Goal: Task Accomplishment & Management: Use online tool/utility

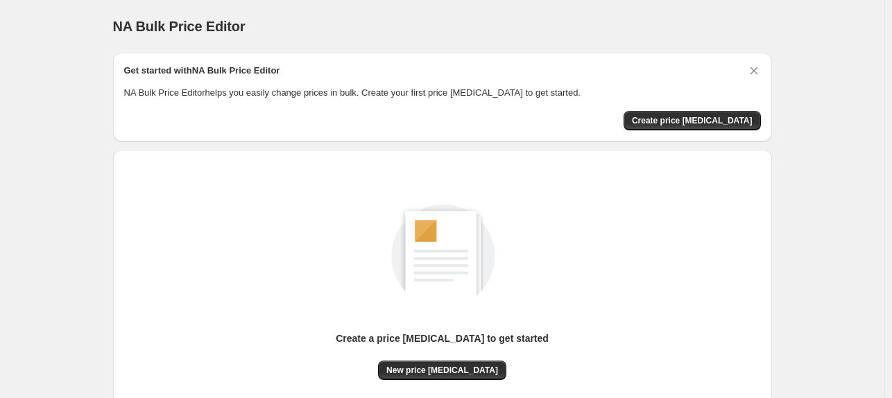
scroll to position [121, 0]
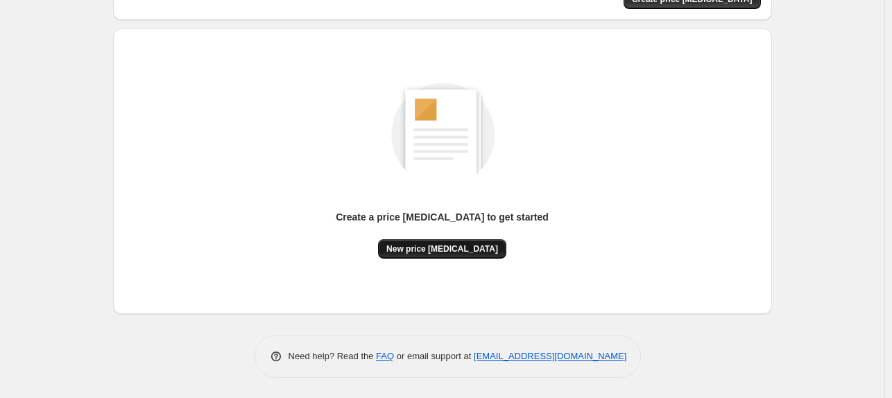
click at [449, 248] on span "New price [MEDICAL_DATA]" at bounding box center [443, 249] width 112 height 11
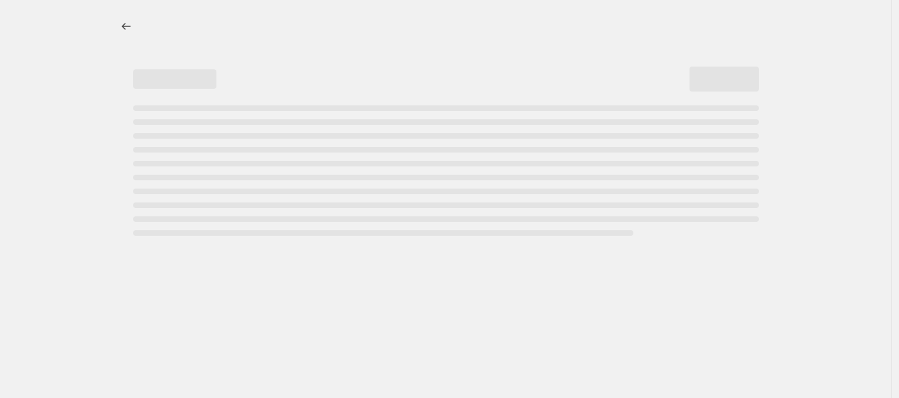
select select "percentage"
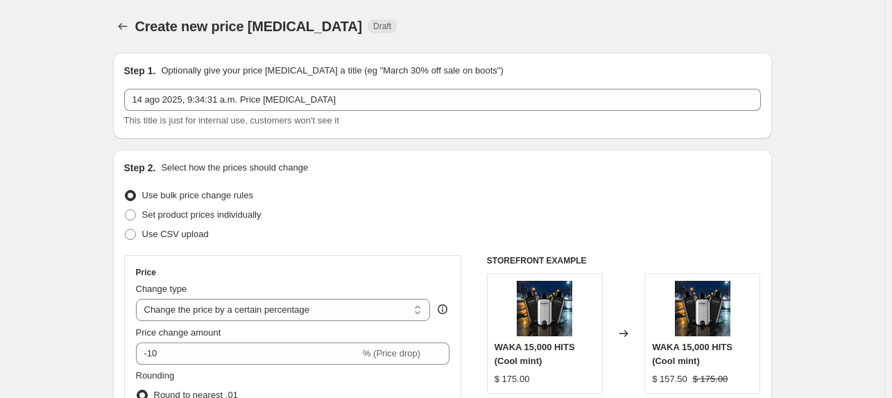
scroll to position [69, 0]
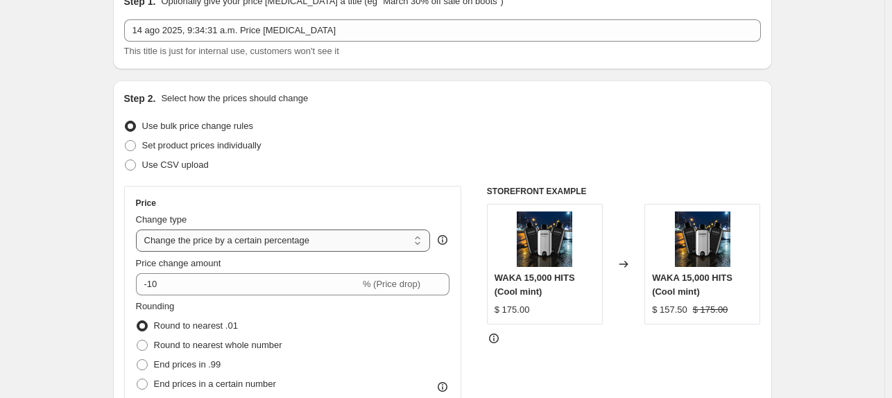
click at [312, 237] on select "Change the price to a certain amount Change the price by a certain amount Chang…" at bounding box center [283, 241] width 295 height 22
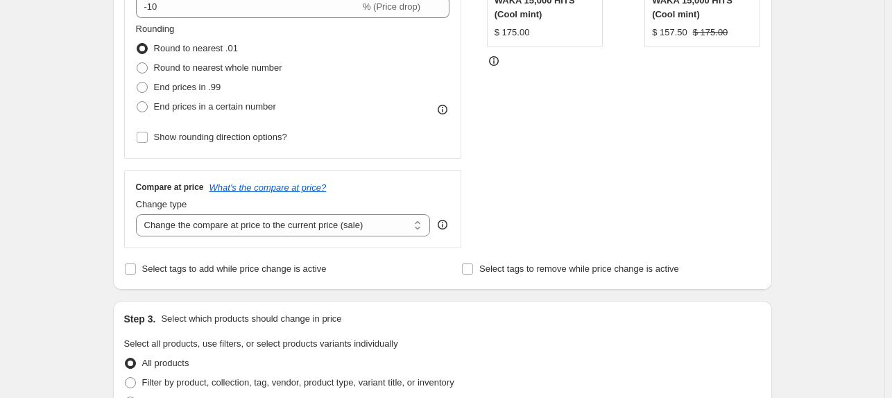
click at [601, 112] on div "STOREFRONT EXAMPLE WAKA 15,000 HITS (Cool mint) $ 175.00 Changed to WAKA 15,000…" at bounding box center [624, 78] width 274 height 340
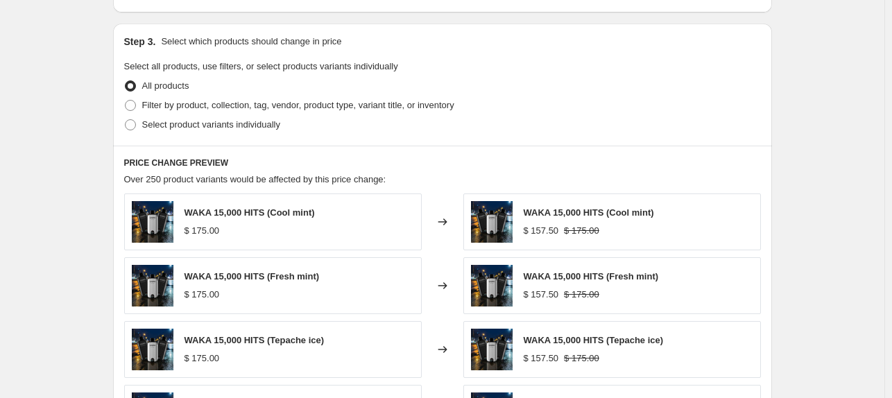
scroll to position [555, 0]
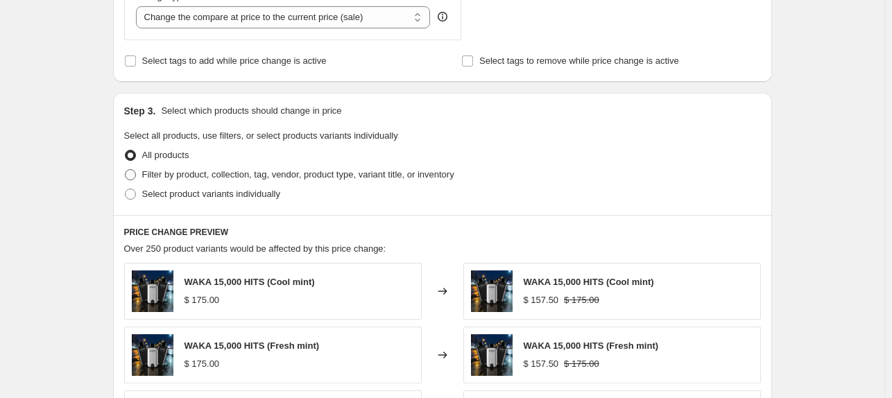
click at [144, 175] on span "Filter by product, collection, tag, vendor, product type, variant title, or inv…" at bounding box center [298, 174] width 312 height 10
click at [126, 170] on input "Filter by product, collection, tag, vendor, product type, variant title, or inv…" at bounding box center [125, 169] width 1 height 1
radio input "true"
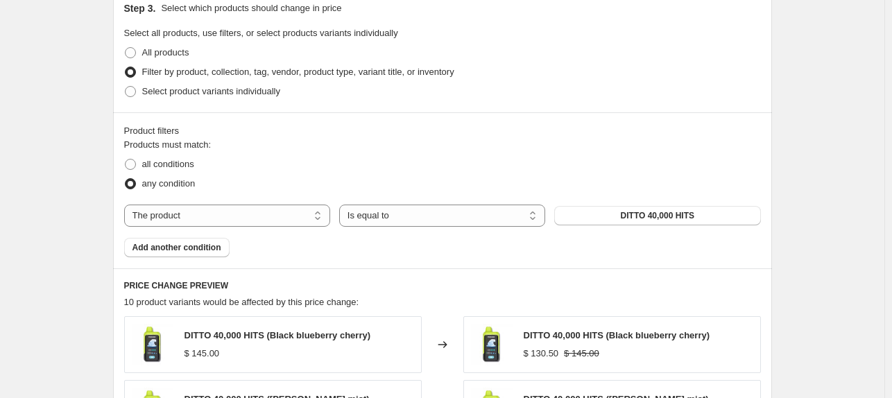
scroll to position [519, 0]
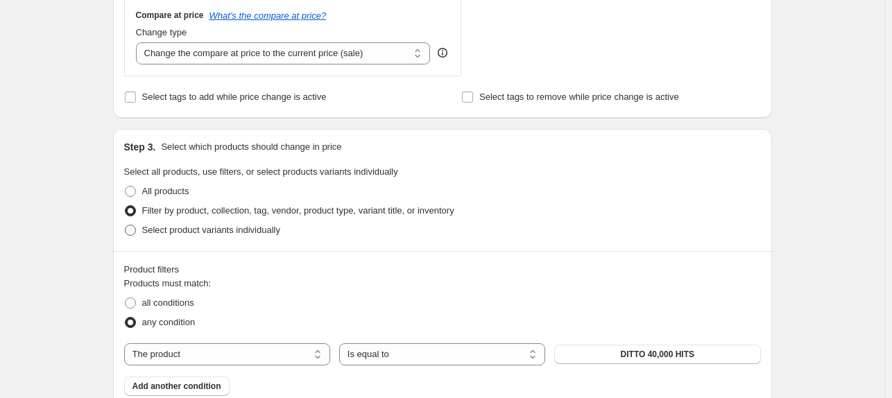
click at [221, 225] on span "Select product variants individually" at bounding box center [211, 230] width 138 height 10
click at [126, 225] on input "Select product variants individually" at bounding box center [125, 225] width 1 height 1
radio input "true"
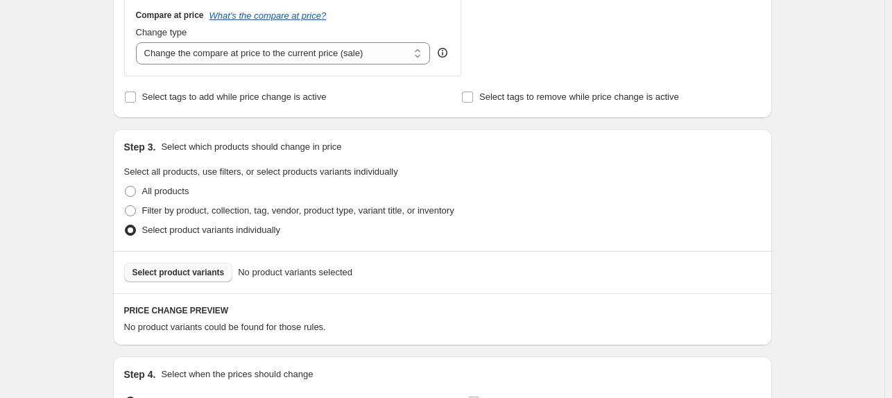
click at [207, 274] on span "Select product variants" at bounding box center [179, 272] width 92 height 11
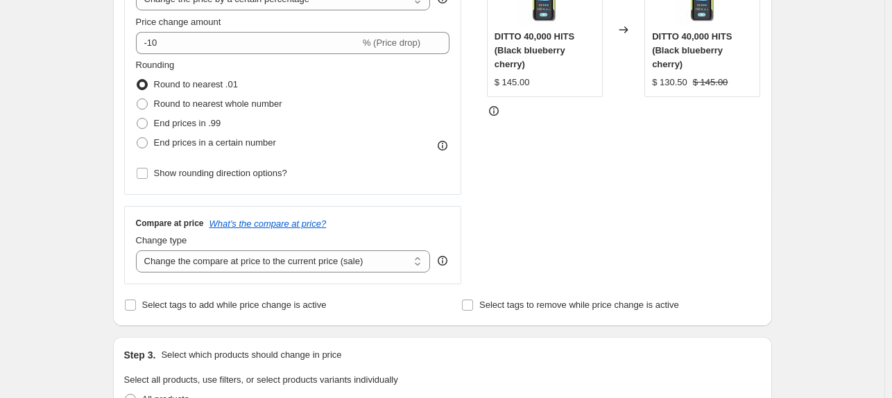
scroll to position [172, 0]
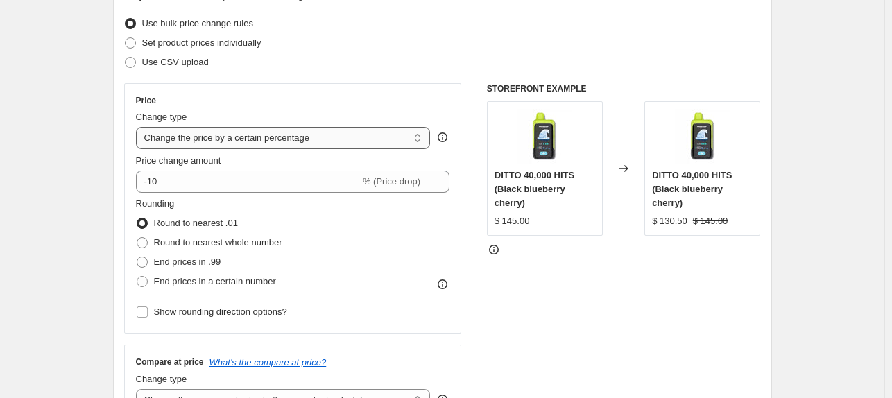
click at [314, 139] on select "Change the price to a certain amount Change the price by a certain amount Chang…" at bounding box center [283, 138] width 295 height 22
click at [405, 186] on span "% (Price drop)" at bounding box center [392, 181] width 58 height 10
click at [450, 178] on div "-10 % (Price drop)" at bounding box center [293, 182] width 314 height 22
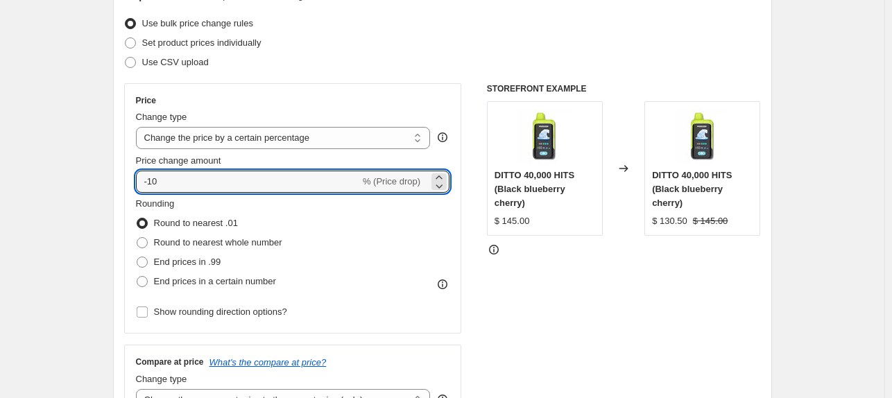
click at [450, 178] on div "-10 % (Price drop)" at bounding box center [293, 182] width 314 height 22
click at [446, 176] on icon at bounding box center [439, 178] width 14 height 14
click at [444, 183] on icon at bounding box center [439, 186] width 14 height 14
type input "-10"
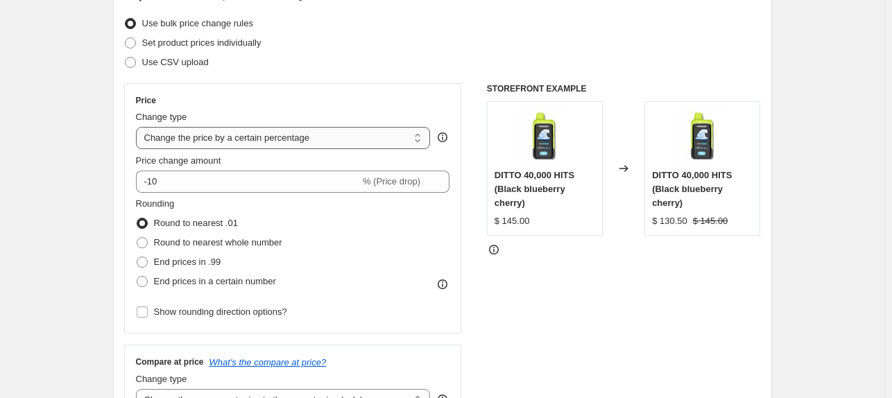
click at [275, 132] on select "Change the price to a certain amount Change the price by a certain amount Chang…" at bounding box center [283, 138] width 295 height 22
select select "to"
click at [139, 127] on select "Change the price to a certain amount Change the price by a certain amount Chang…" at bounding box center [283, 138] width 295 height 22
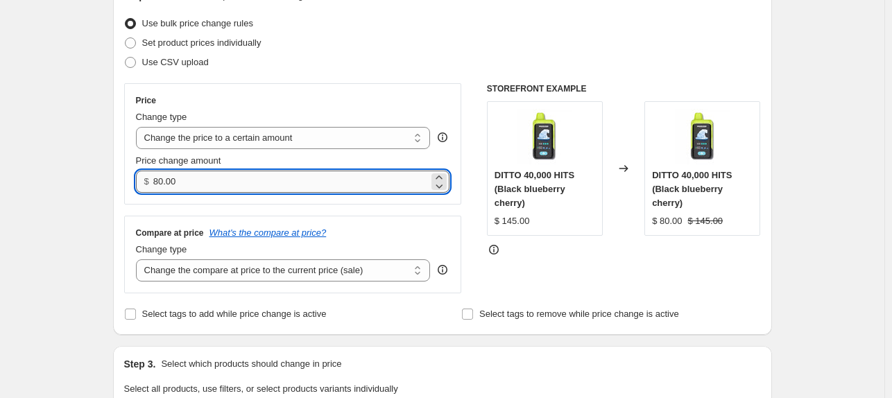
click at [203, 187] on input "80.00" at bounding box center [291, 182] width 276 height 22
type input "8"
type input "135.00"
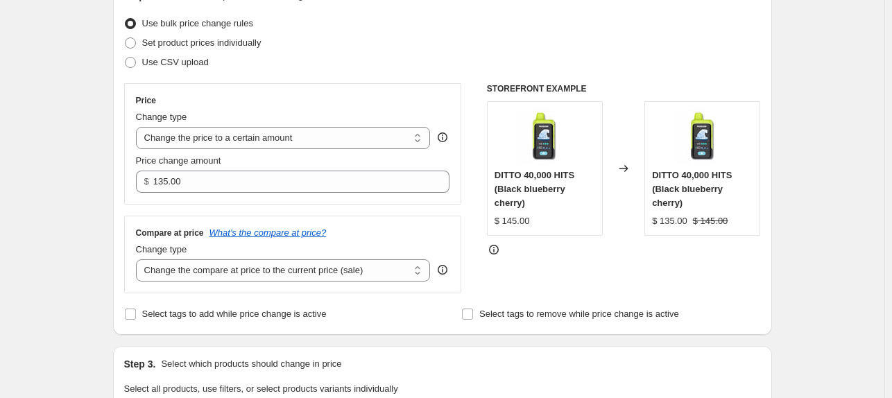
scroll to position [242, 0]
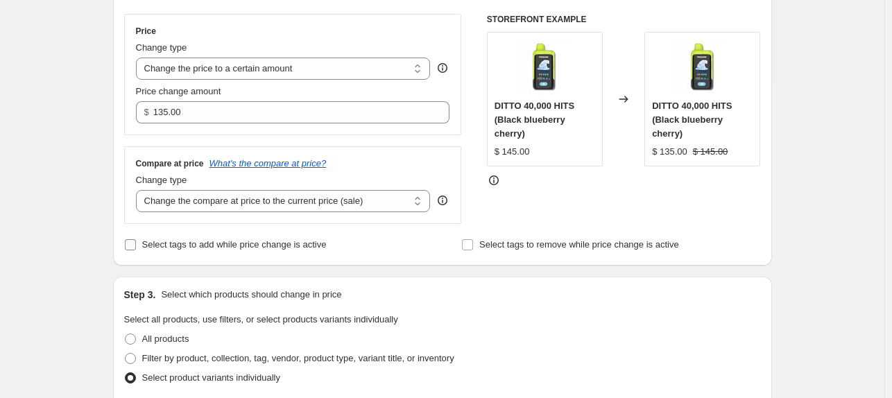
click at [139, 247] on label "Select tags to add while price change is active" at bounding box center [225, 244] width 203 height 19
click at [136, 247] on input "Select tags to add while price change is active" at bounding box center [130, 244] width 11 height 11
checkbox input "true"
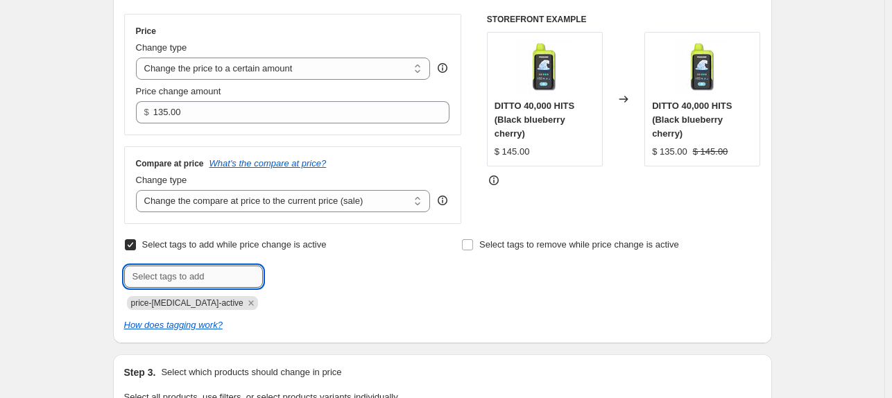
click at [189, 280] on input "text" at bounding box center [193, 277] width 139 height 22
type input "Nivel 2"
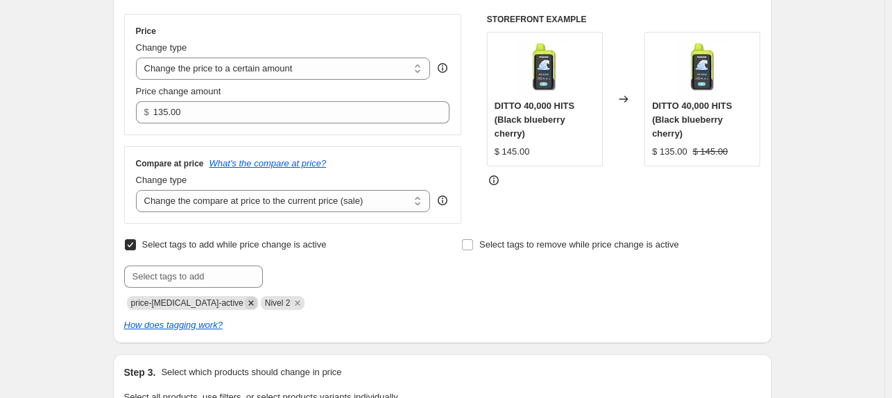
click at [248, 303] on icon "Remove price-change-job-active" at bounding box center [250, 303] width 5 height 5
click at [286, 296] on div "Nivel 2" at bounding box center [273, 302] width 299 height 17
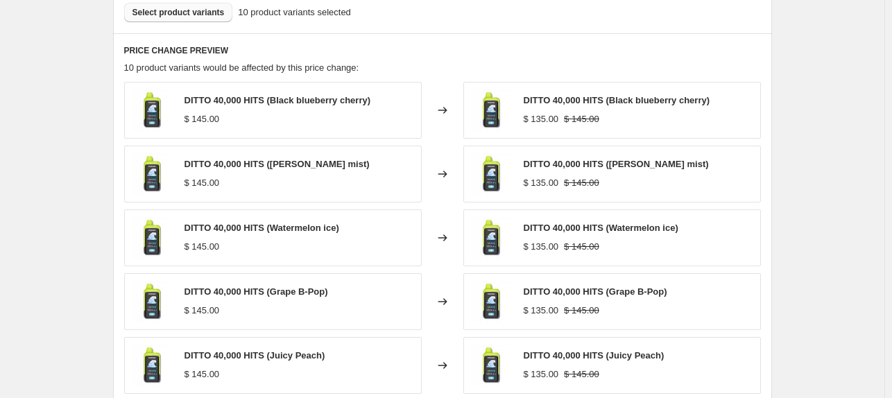
scroll to position [979, 0]
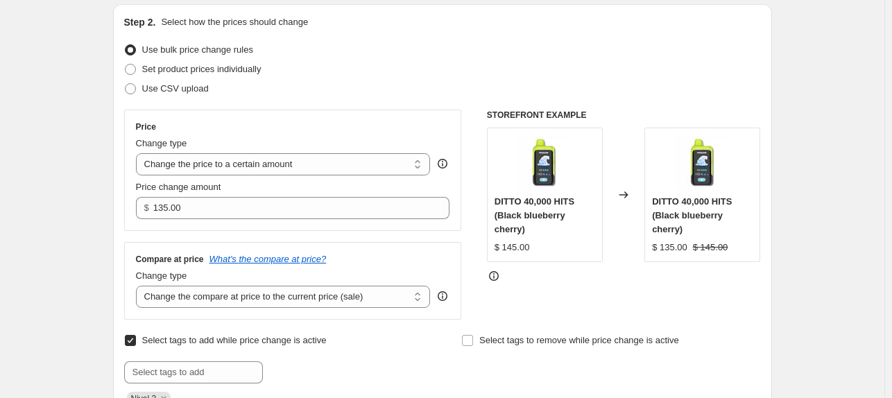
scroll to position [285, 0]
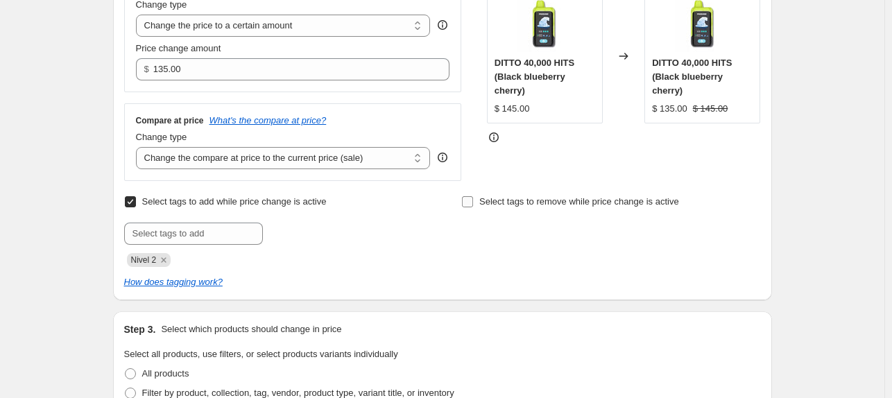
click at [468, 209] on label "Select tags to remove while price change is active" at bounding box center [570, 201] width 218 height 19
click at [468, 208] on input "Select tags to remove while price change is active" at bounding box center [467, 201] width 11 height 11
click at [468, 204] on input "Select tags to remove while price change is active" at bounding box center [467, 201] width 11 height 11
checkbox input "false"
click at [448, 224] on div "Select tags to add while price change is active Submit Nivel 2 Select tags to r…" at bounding box center [442, 229] width 637 height 75
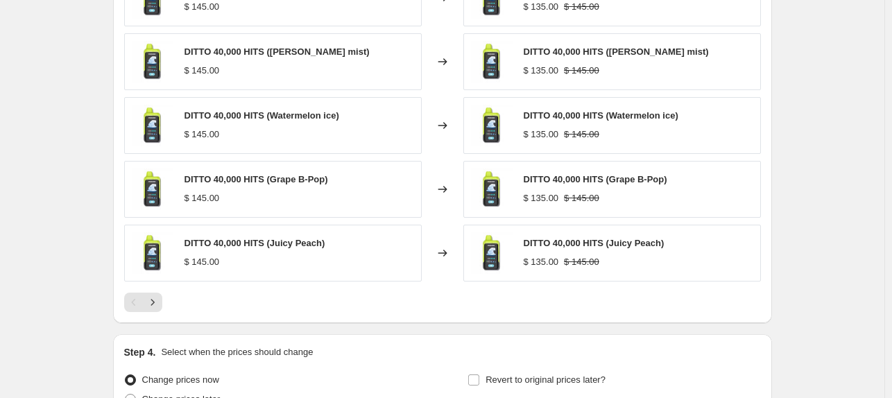
scroll to position [909, 0]
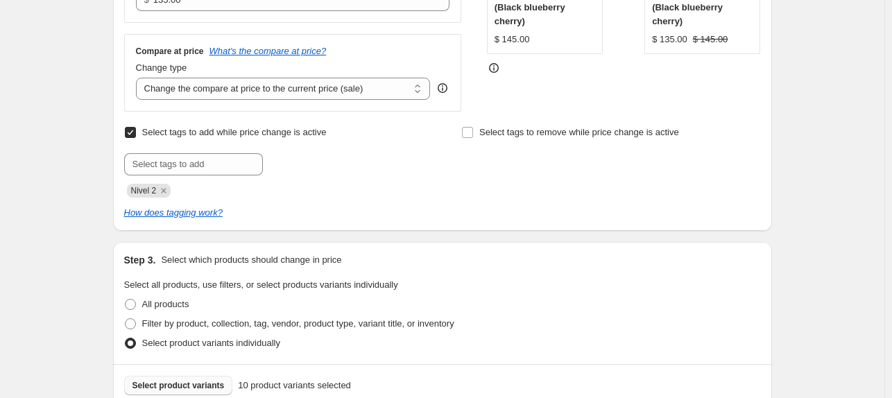
scroll to position [285, 0]
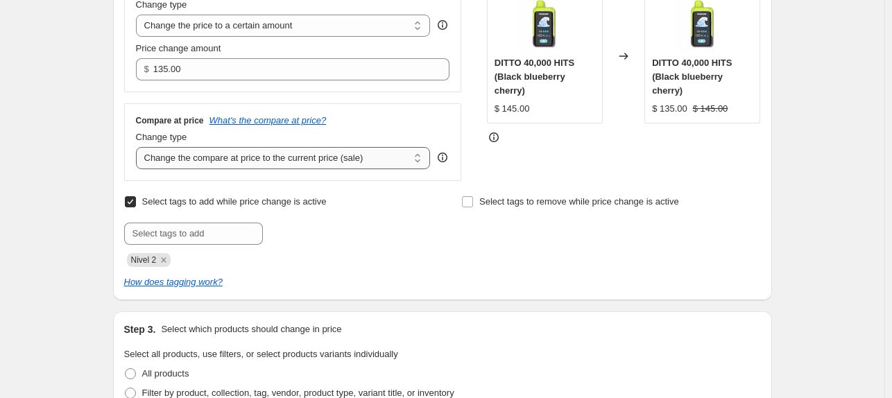
click at [384, 156] on select "Change the compare at price to the current price (sale) Change the compare at p…" at bounding box center [283, 158] width 295 height 22
click at [96, 118] on div "Create new price change job. This page is ready Create new price change job Dra…" at bounding box center [442, 404] width 885 height 1378
click at [398, 152] on select "Change the compare at price to the current price (sale) Change the compare at p…" at bounding box center [283, 158] width 295 height 22
click at [202, 164] on select "Change the compare at price to the current price (sale) Change the compare at p…" at bounding box center [283, 158] width 295 height 22
select select "remove"
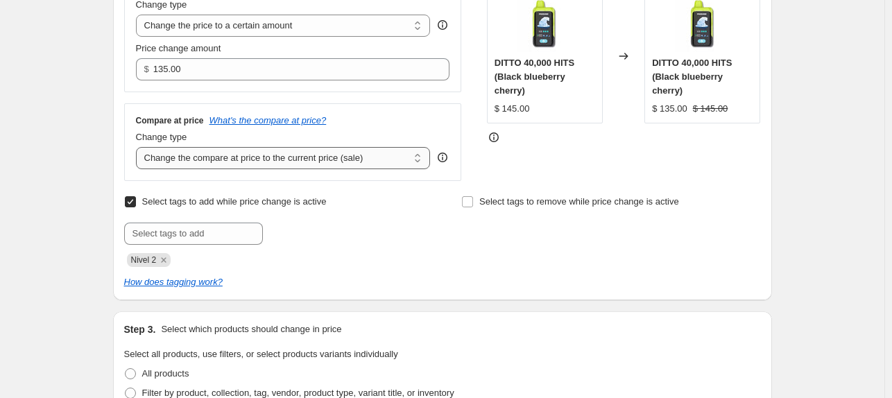
click at [139, 147] on select "Change the compare at price to the current price (sale) Change the compare at p…" at bounding box center [283, 158] width 295 height 22
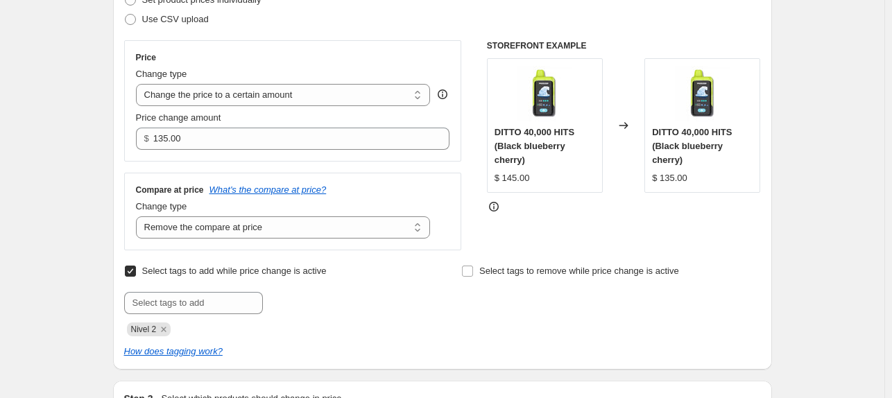
scroll to position [7, 0]
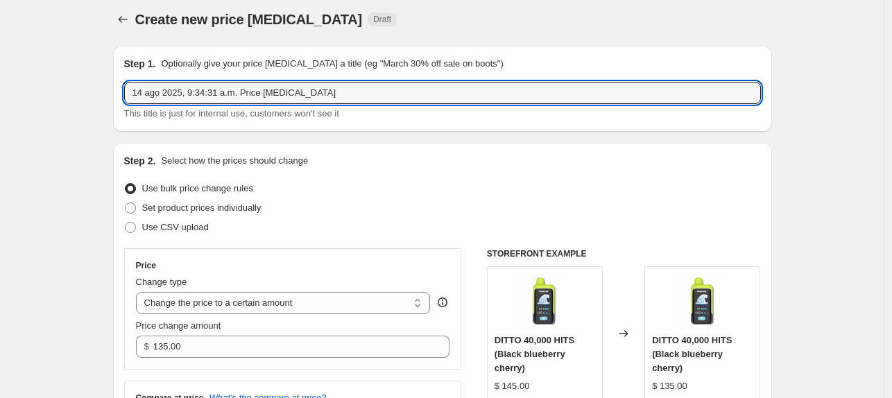
drag, startPoint x: 317, startPoint y: 100, endPoint x: 94, endPoint y: 87, distance: 223.1
type input "Diito Nivel 2"
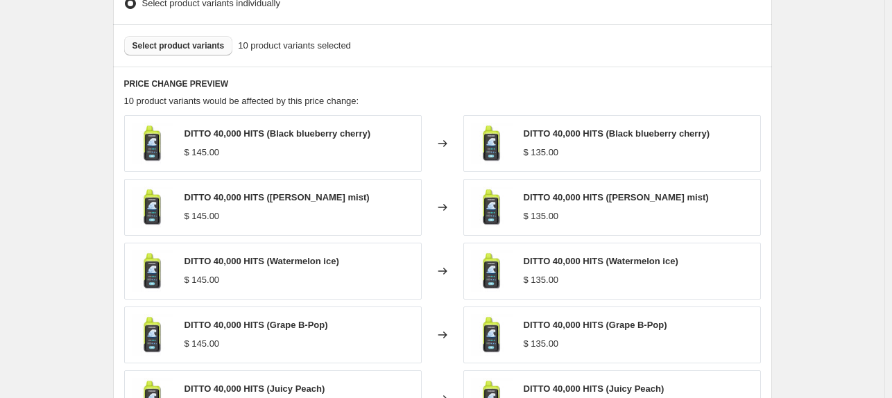
scroll to position [979, 0]
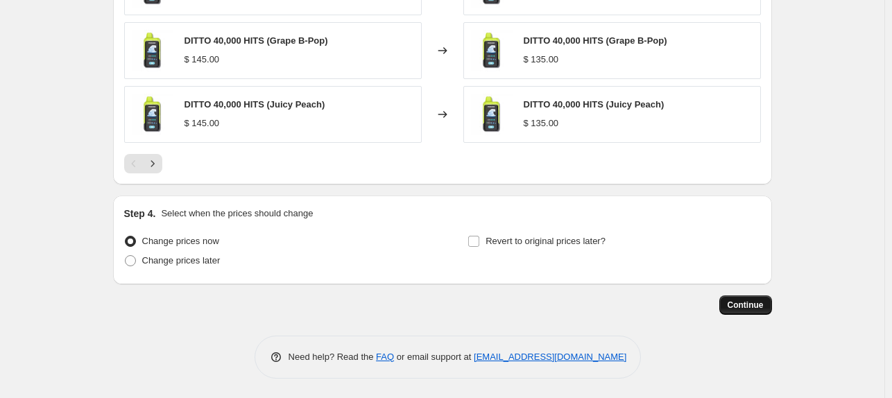
click at [736, 298] on button "Continue" at bounding box center [746, 305] width 53 height 19
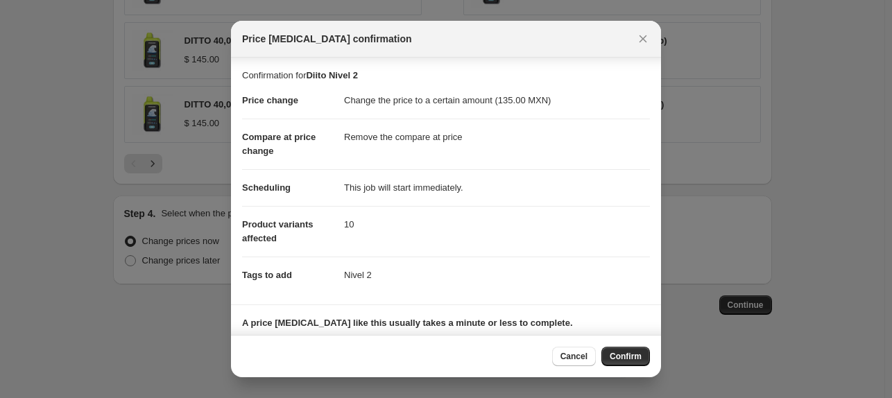
scroll to position [94, 0]
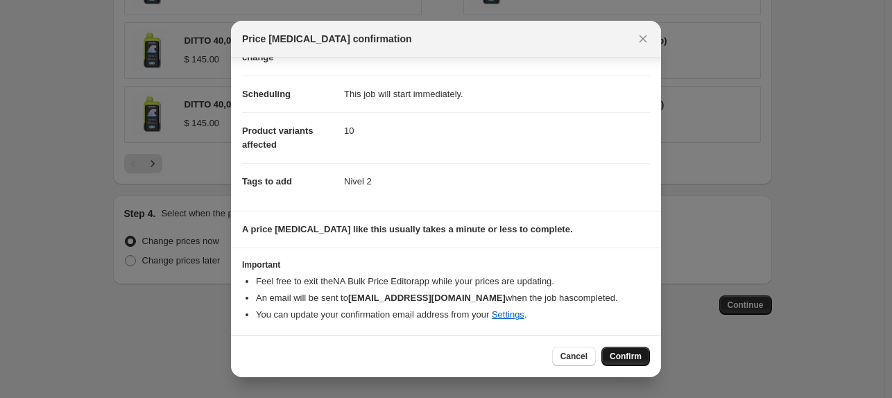
click at [641, 355] on button "Confirm" at bounding box center [626, 356] width 49 height 19
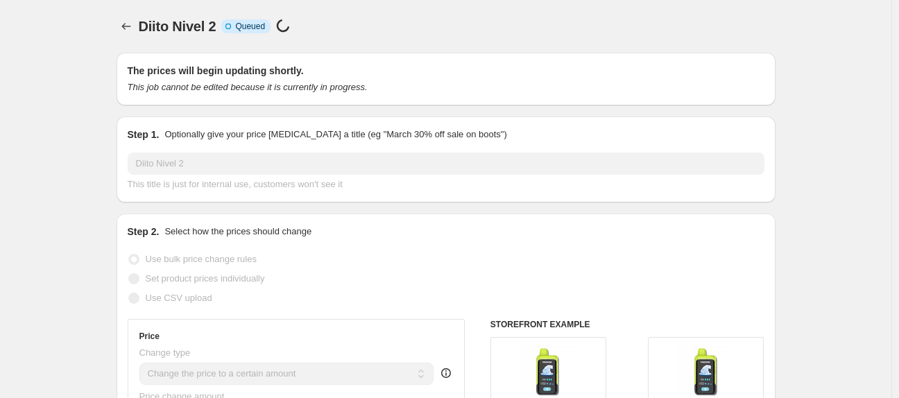
select select "remove"
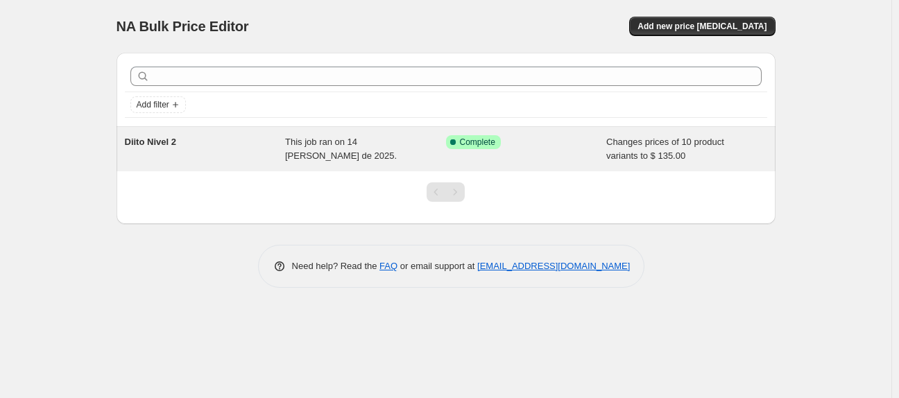
click at [316, 157] on div "This job ran on 14 de agosto de 2025." at bounding box center [365, 149] width 161 height 28
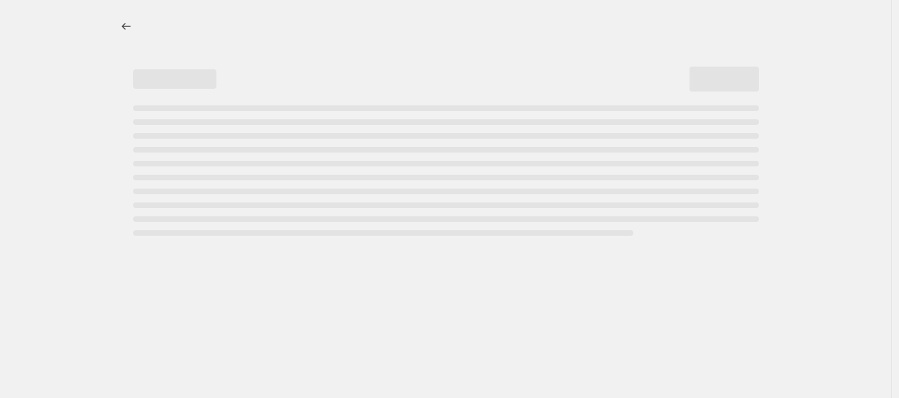
select select "remove"
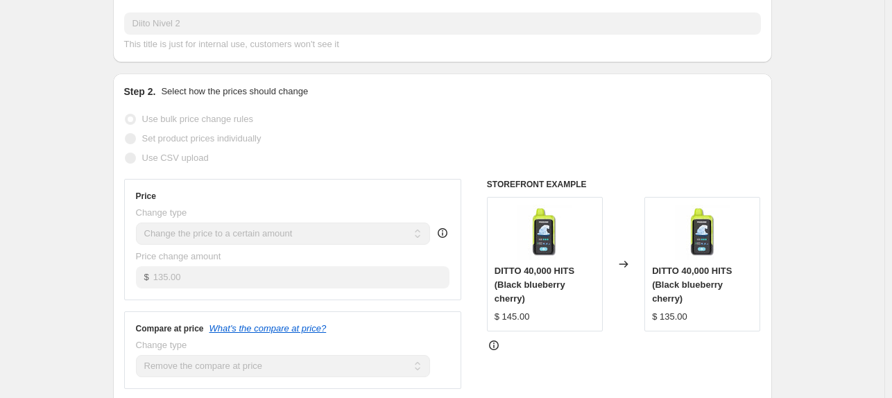
scroll to position [69, 0]
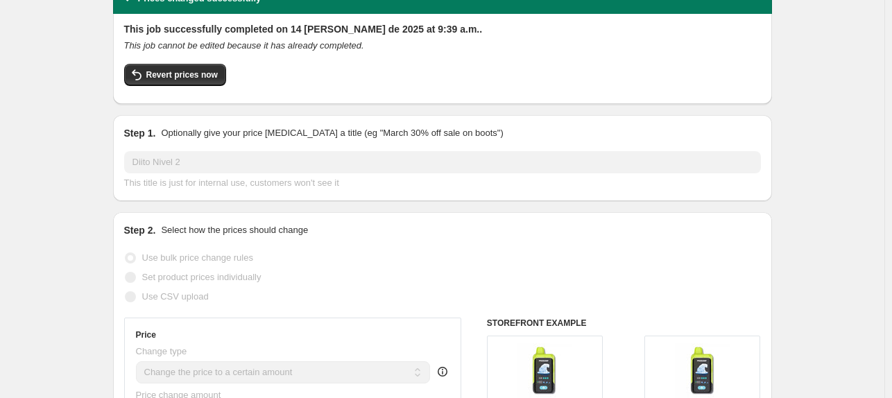
click at [178, 62] on div "This job successfully completed on 14 de agosto de 2025 at 9:39 a.m.. This job …" at bounding box center [442, 57] width 637 height 71
click at [176, 67] on button "Revert prices now" at bounding box center [175, 75] width 102 height 22
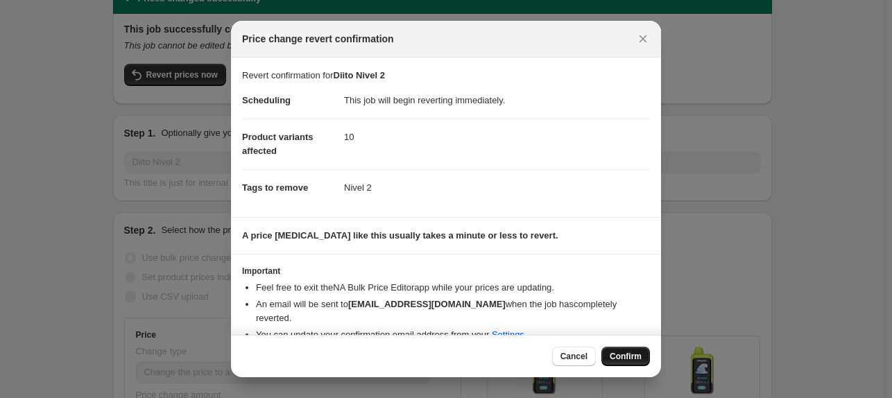
click at [630, 354] on span "Confirm" at bounding box center [626, 356] width 32 height 11
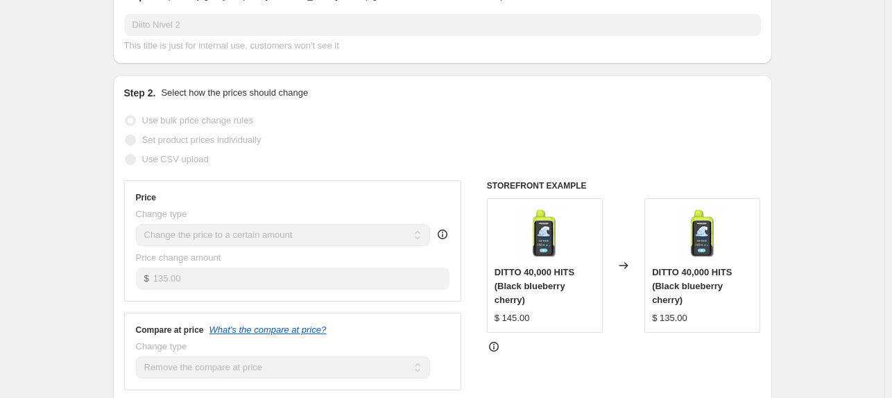
scroll to position [0, 0]
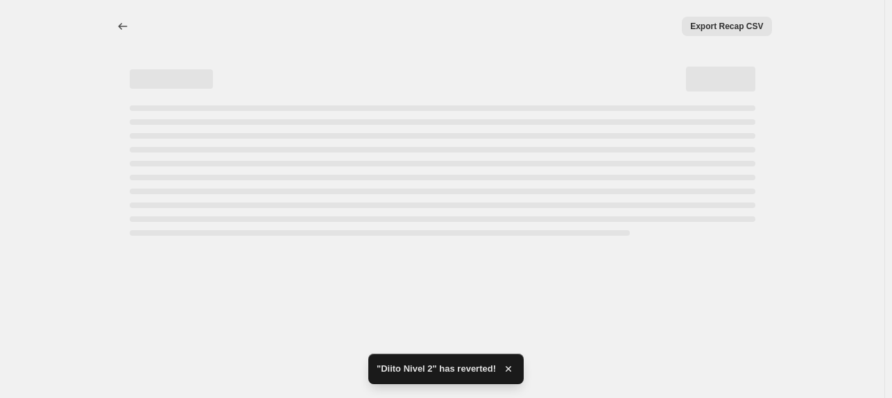
select select "remove"
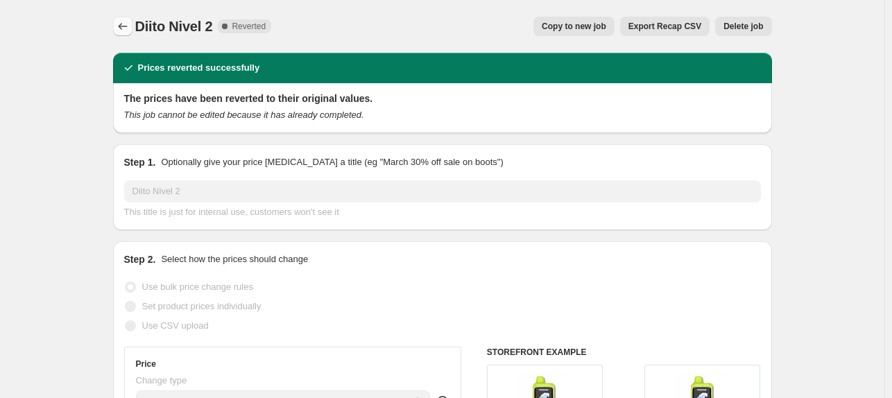
click at [122, 26] on icon "Price change jobs" at bounding box center [122, 26] width 9 height 7
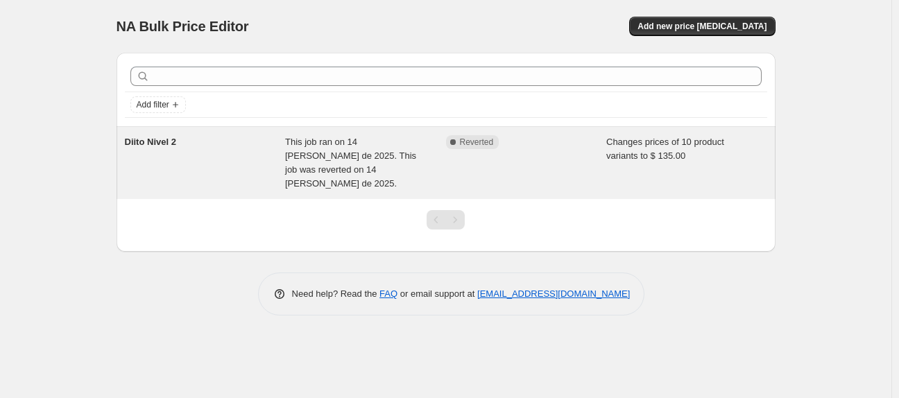
click at [291, 160] on span "This job ran on 14 [PERSON_NAME] de 2025. This job was reverted on 14 [PERSON_N…" at bounding box center [350, 163] width 131 height 52
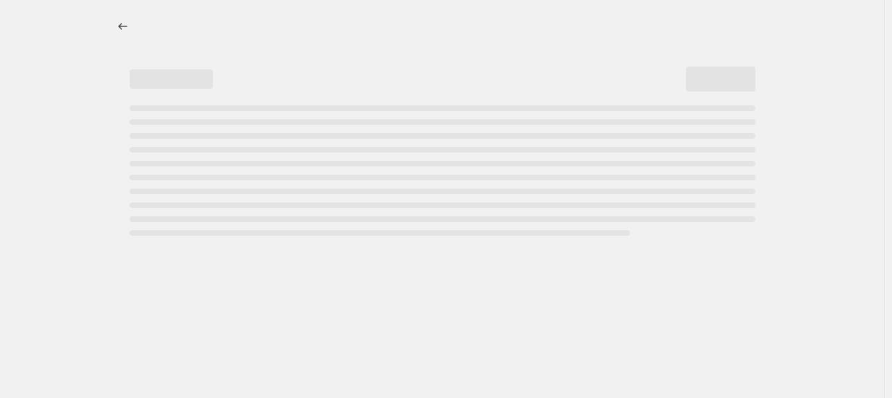
select select "remove"
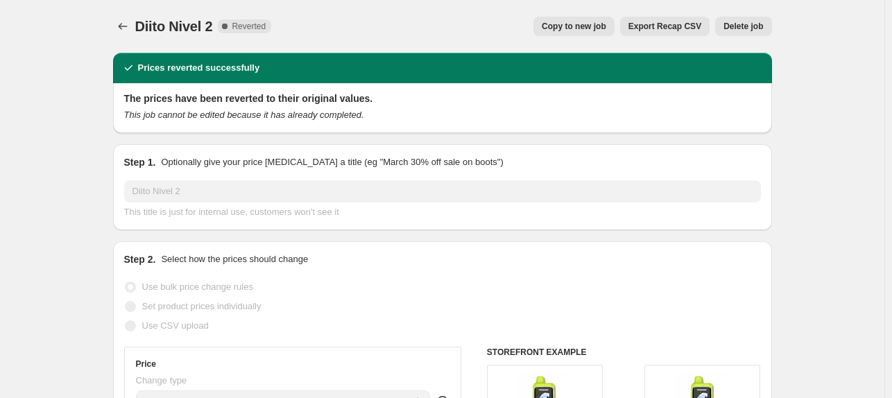
click at [244, 19] on span "Complete Reverted" at bounding box center [244, 26] width 53 height 14
click at [117, 23] on button "Price change jobs" at bounding box center [122, 26] width 19 height 19
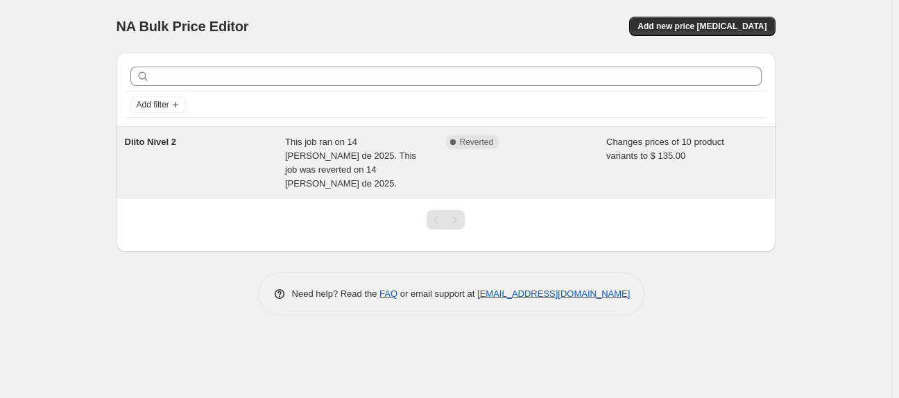
click at [153, 137] on span "Diito Nivel 2" at bounding box center [150, 142] width 51 height 10
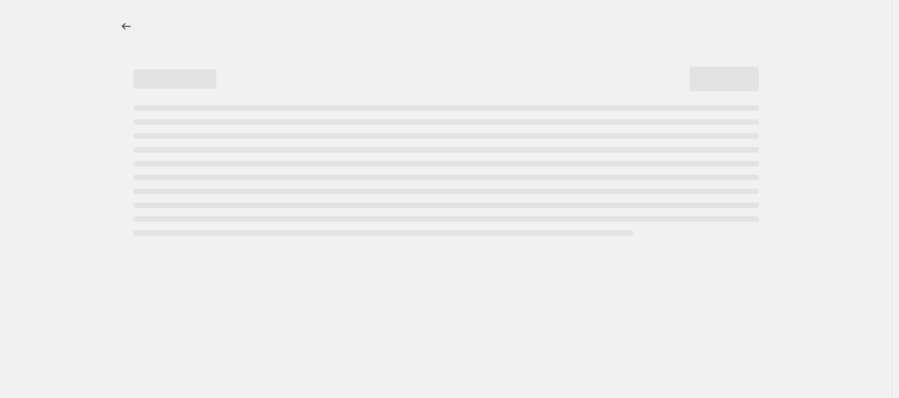
select select "remove"
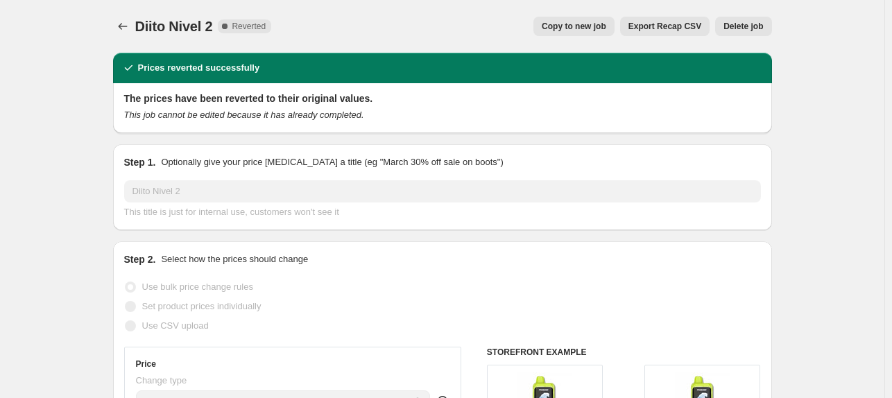
click at [131, 65] on icon at bounding box center [128, 68] width 14 height 14
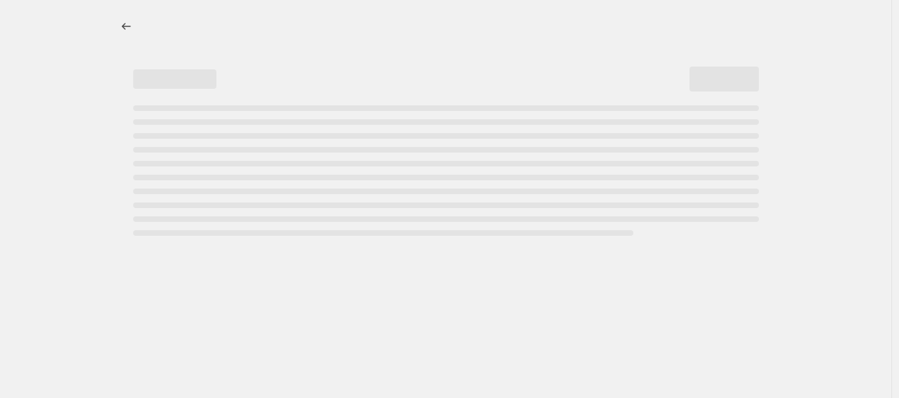
select select "remove"
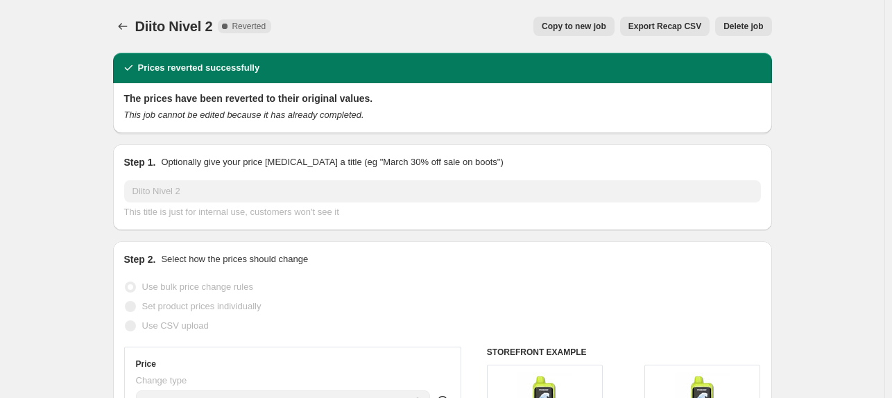
click at [753, 32] on button "Delete job" at bounding box center [743, 26] width 56 height 19
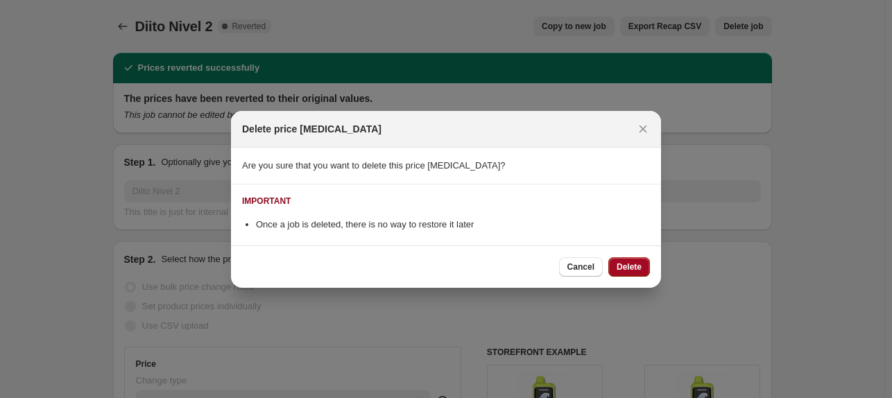
click at [633, 267] on span "Delete" at bounding box center [629, 267] width 25 height 11
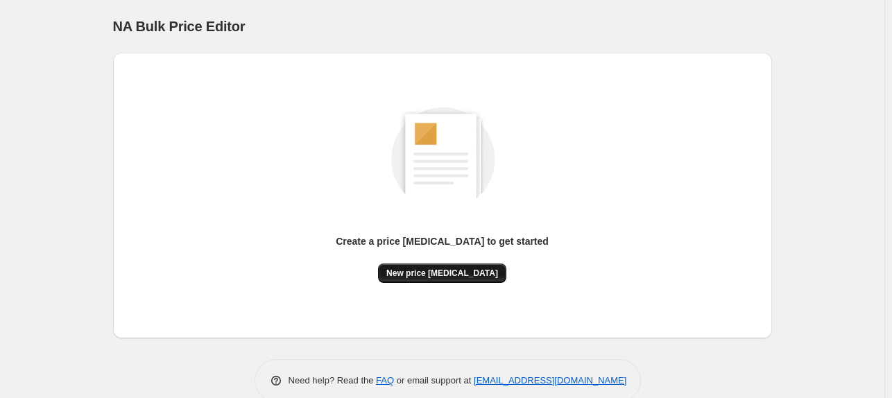
click at [424, 277] on span "New price [MEDICAL_DATA]" at bounding box center [443, 273] width 112 height 11
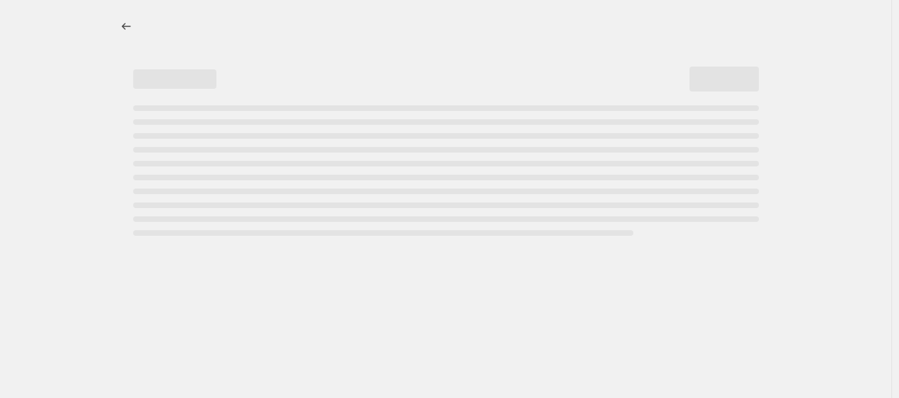
select select "percentage"
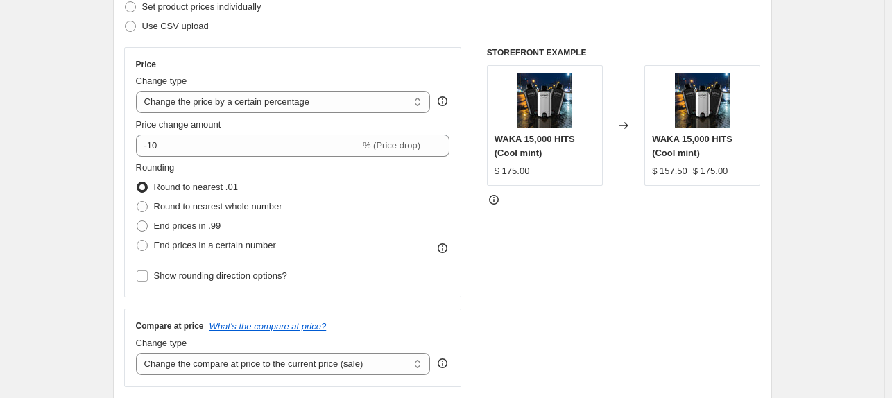
scroll to position [416, 0]
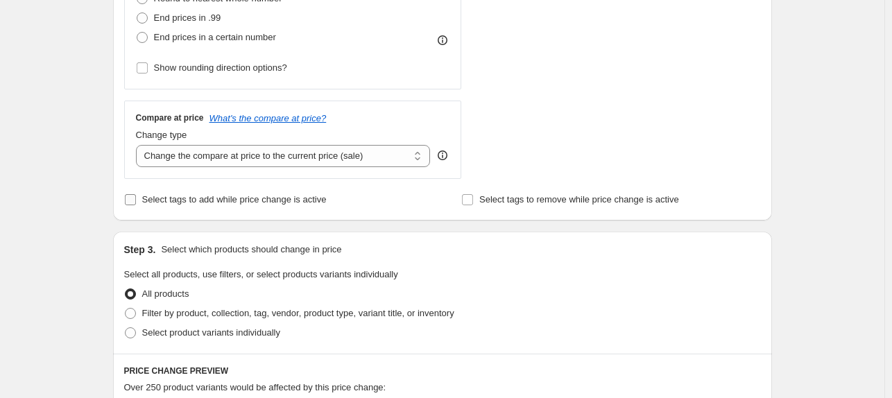
click at [147, 205] on span "Select tags to add while price change is active" at bounding box center [234, 199] width 185 height 10
click at [136, 205] on input "Select tags to add while price change is active" at bounding box center [130, 199] width 11 height 11
checkbox input "true"
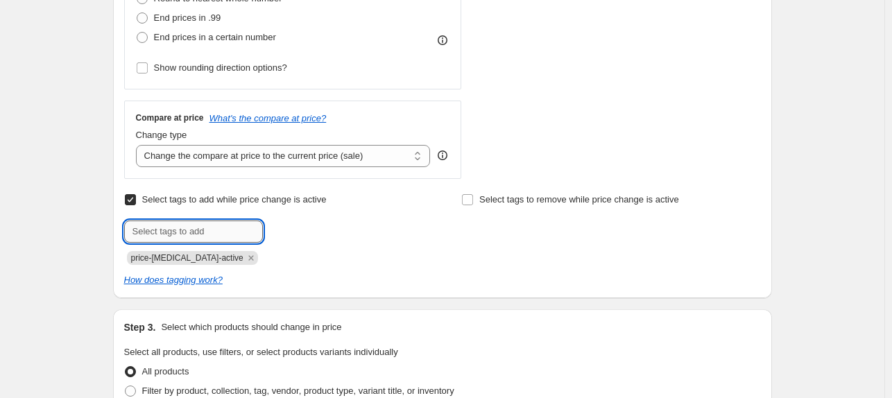
click at [215, 239] on input "text" at bounding box center [193, 232] width 139 height 22
type input "Nivel 2"
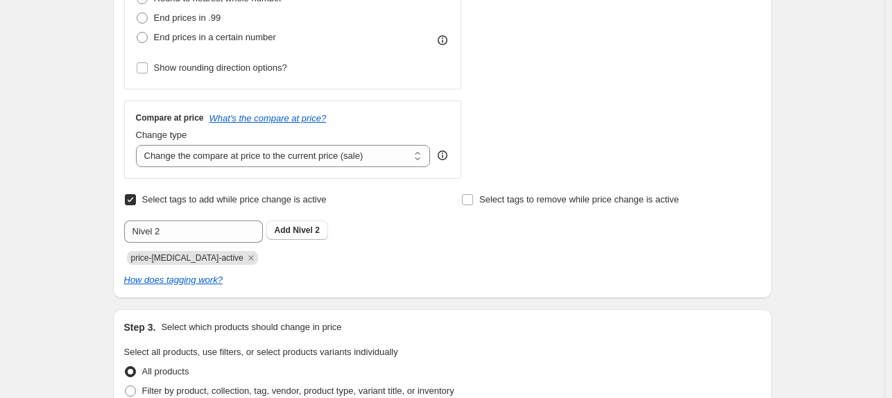
click at [97, 203] on div "Create new price change job. This page is ready Create new price change job Dra…" at bounding box center [442, 316] width 885 height 1465
click at [300, 237] on button "Add Nivel 2" at bounding box center [297, 230] width 62 height 19
click at [267, 155] on select "Change the compare at price to the current price (sale) Change the compare at p…" at bounding box center [283, 156] width 295 height 22
select select "remove"
click at [139, 145] on select "Change the compare at price to the current price (sale) Change the compare at p…" at bounding box center [283, 156] width 295 height 22
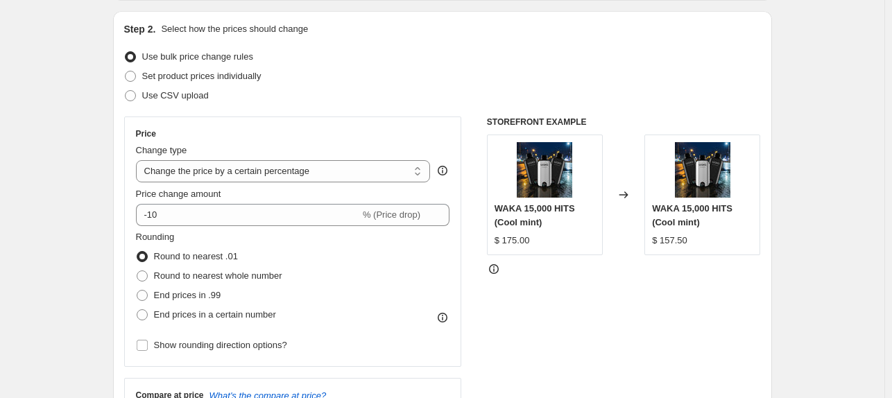
scroll to position [208, 0]
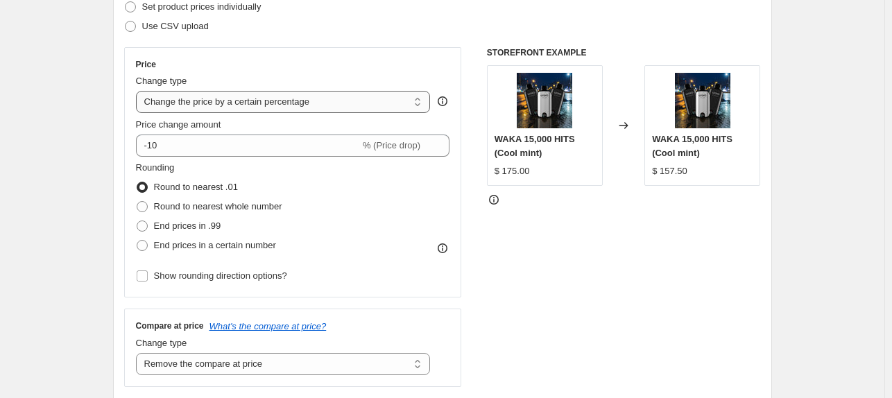
click at [226, 104] on select "Change the price to a certain amount Change the price by a certain amount Chang…" at bounding box center [283, 102] width 295 height 22
select select "to"
click at [139, 91] on select "Change the price to a certain amount Change the price by a certain amount Chang…" at bounding box center [283, 102] width 295 height 22
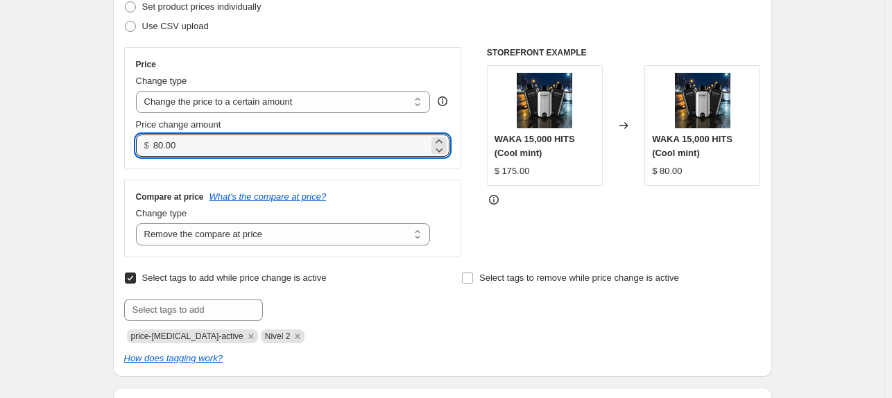
drag, startPoint x: 197, startPoint y: 145, endPoint x: 94, endPoint y: 135, distance: 103.2
type input "135.00"
click at [532, 242] on div "STOREFRONT EXAMPLE WAKA 15,000 HITS (Cool mint) $ 175.00 Changed to WAKA 15,000…" at bounding box center [624, 152] width 274 height 210
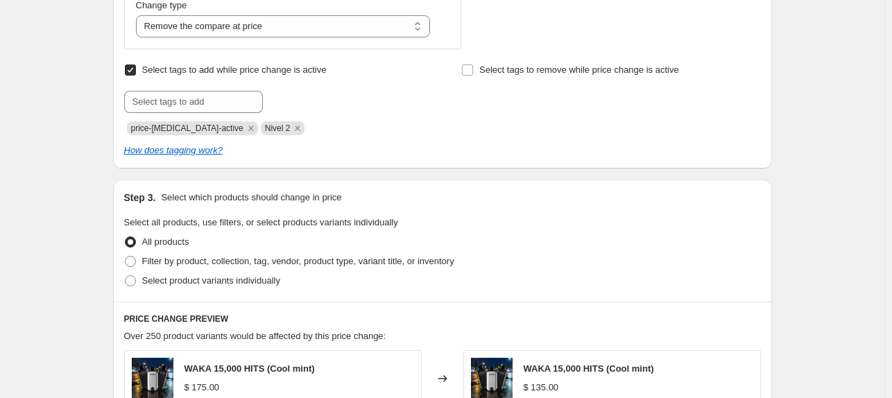
scroll to position [486, 0]
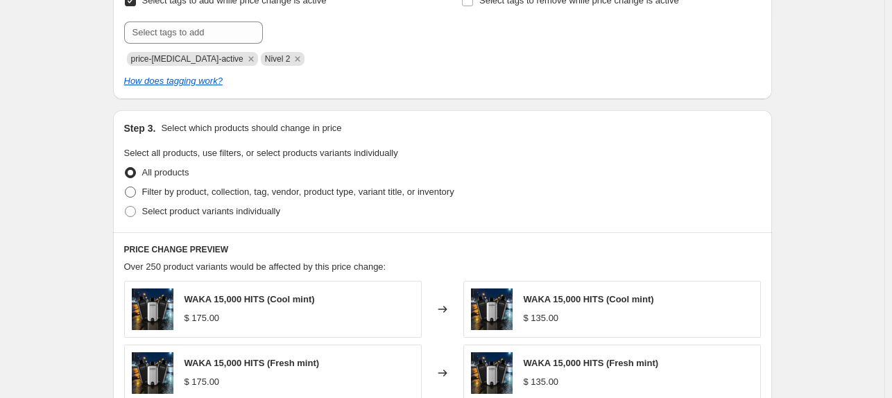
click at [136, 195] on span at bounding box center [130, 192] width 11 height 11
click at [126, 187] on input "Filter by product, collection, tag, vendor, product type, variant title, or inv…" at bounding box center [125, 187] width 1 height 1
radio input "true"
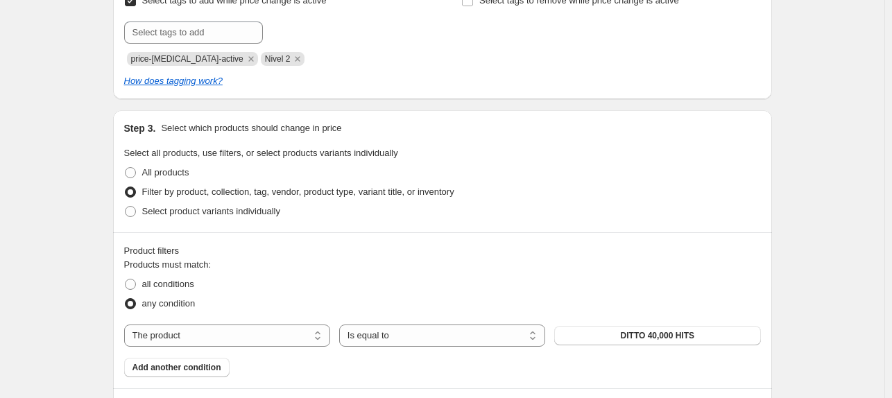
scroll to position [625, 0]
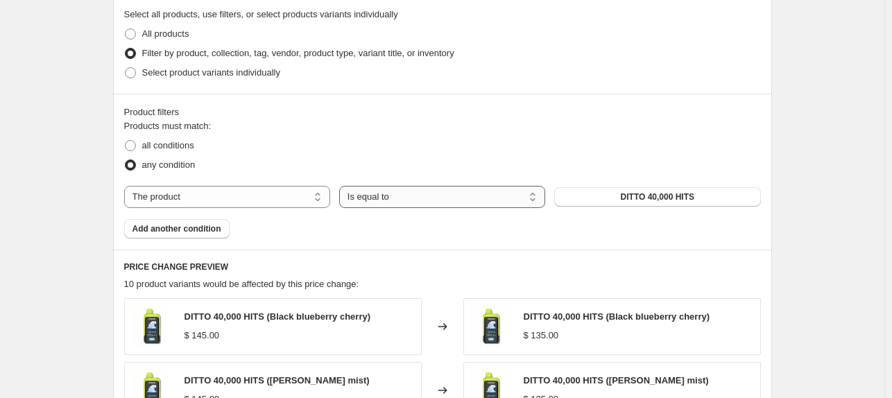
click at [419, 193] on select "Is equal to Is not equal to" at bounding box center [442, 197] width 206 height 22
click at [420, 193] on select "Is equal to Is not equal to" at bounding box center [442, 197] width 206 height 22
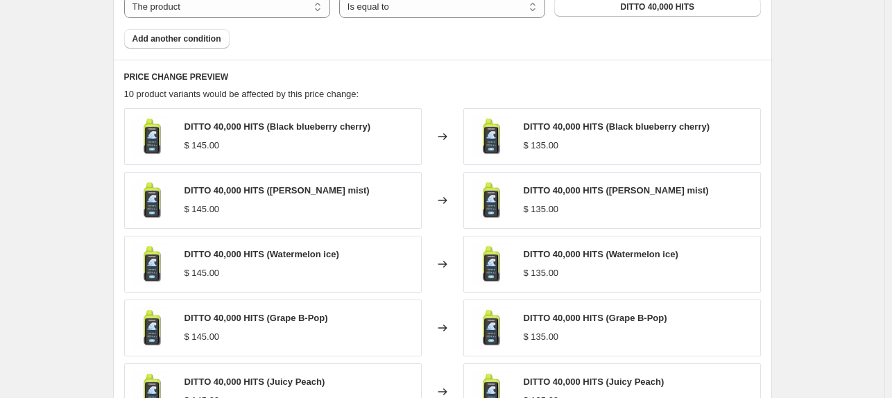
scroll to position [745, 0]
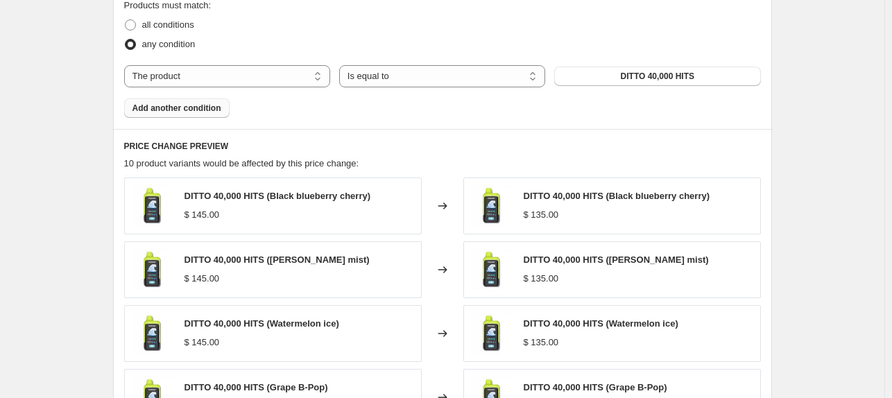
click at [203, 107] on span "Add another condition" at bounding box center [177, 108] width 89 height 11
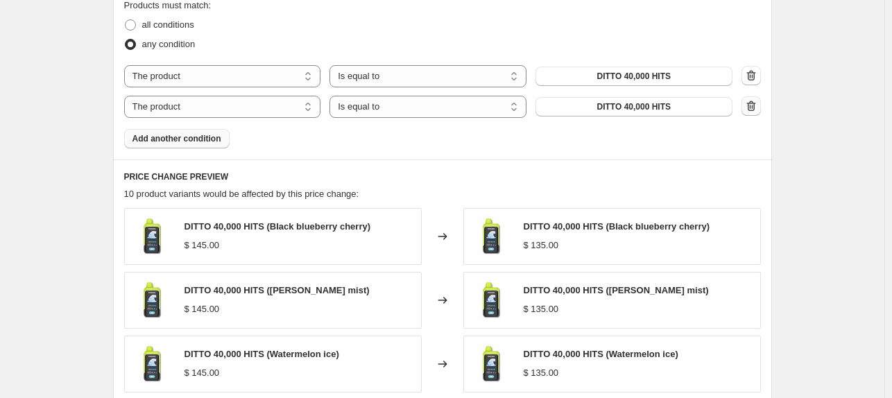
click at [756, 111] on icon "button" at bounding box center [752, 106] width 14 height 14
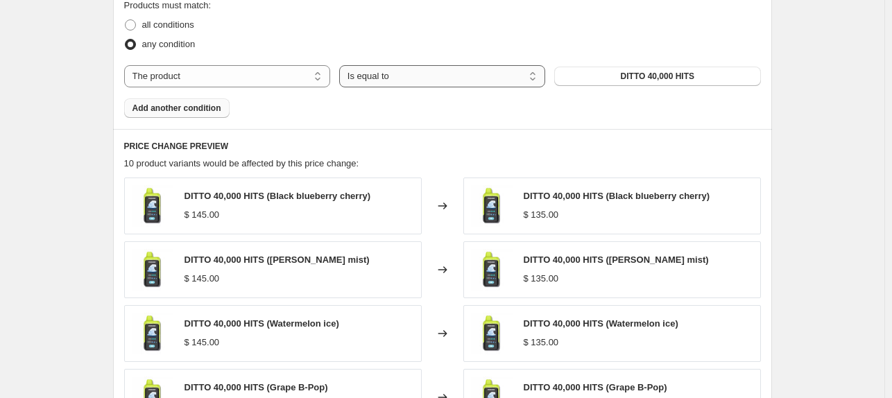
click at [427, 71] on select "Is equal to Is not equal to" at bounding box center [442, 76] width 206 height 22
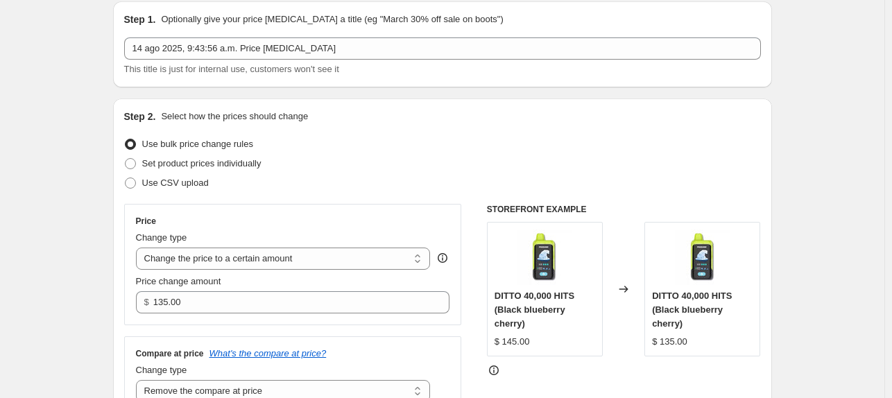
scroll to position [0, 0]
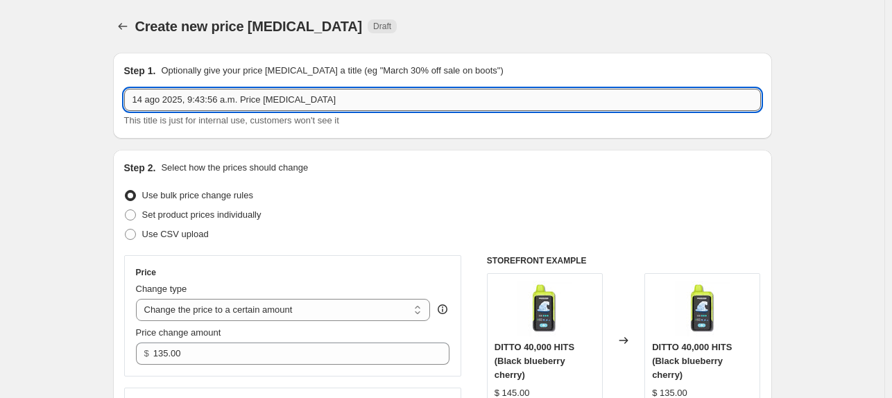
drag, startPoint x: 363, startPoint y: 93, endPoint x: 192, endPoint y: 89, distance: 171.5
click at [192, 89] on input "14 ago 2025, 9:43:56 a.m. Price change job" at bounding box center [442, 100] width 637 height 22
type input "1"
type input "Diito nivel 2"
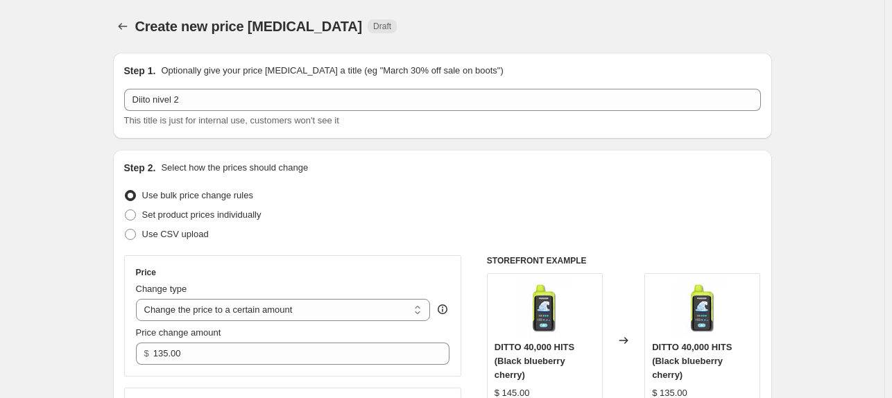
scroll to position [347, 0]
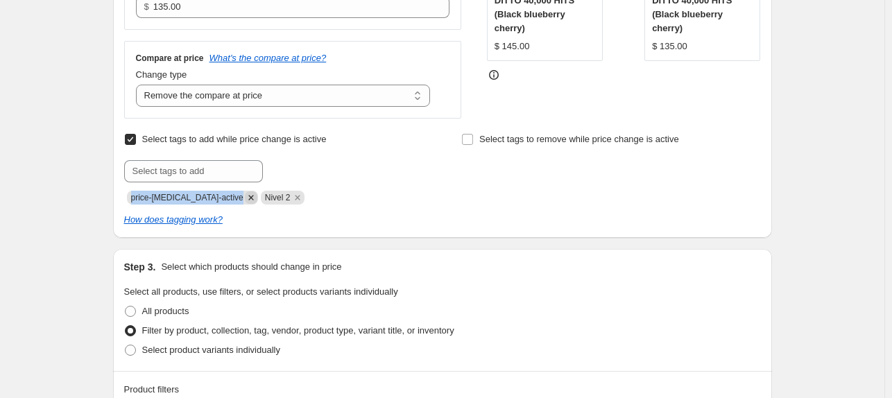
drag, startPoint x: 134, startPoint y: 198, endPoint x: 223, endPoint y: 202, distance: 89.6
click at [223, 202] on span "price-[MEDICAL_DATA]-active" at bounding box center [192, 198] width 131 height 14
copy span "price-[MEDICAL_DATA]-active"
click at [411, 219] on div "How does tagging work?" at bounding box center [442, 220] width 637 height 14
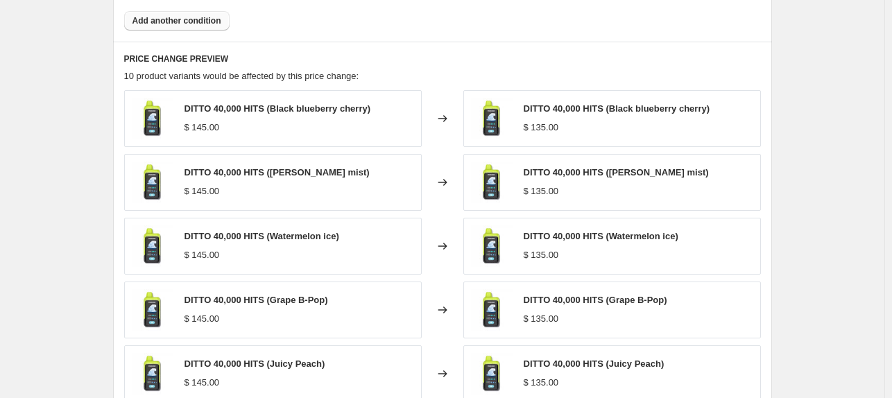
scroll to position [1041, 0]
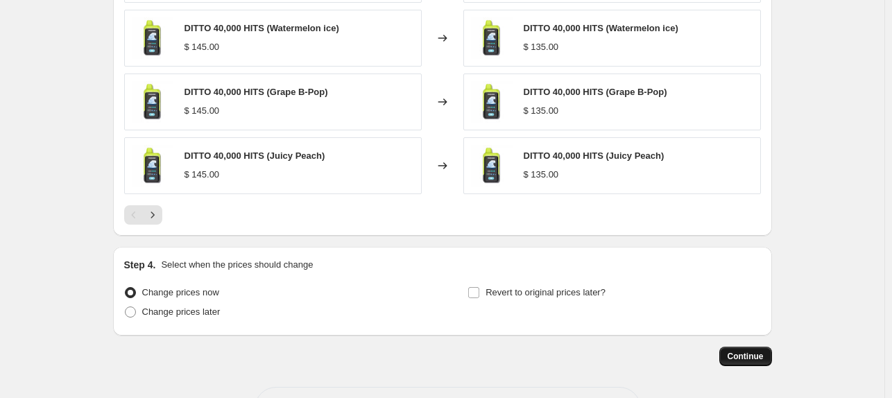
click at [730, 348] on button "Continue" at bounding box center [746, 356] width 53 height 19
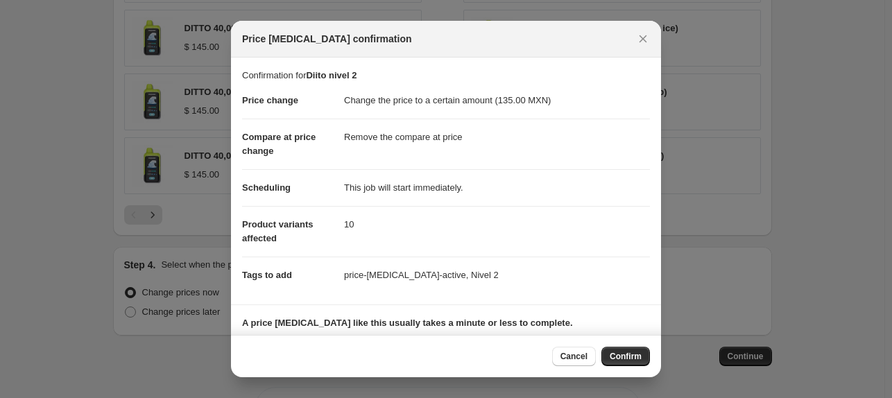
scroll to position [94, 0]
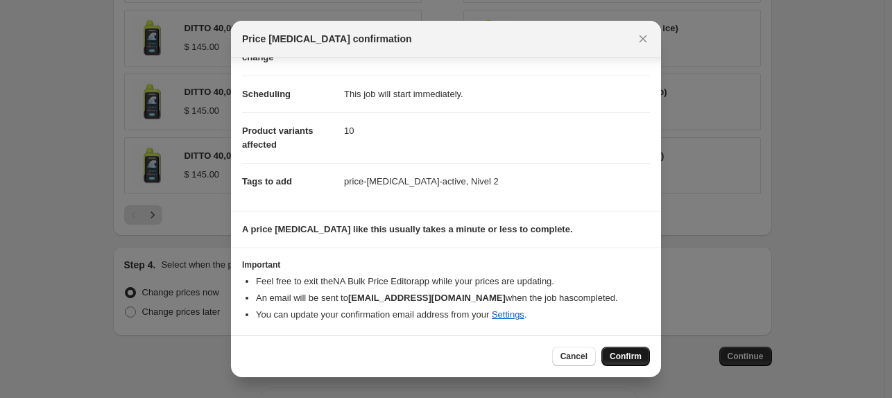
click at [623, 355] on span "Confirm" at bounding box center [626, 356] width 32 height 11
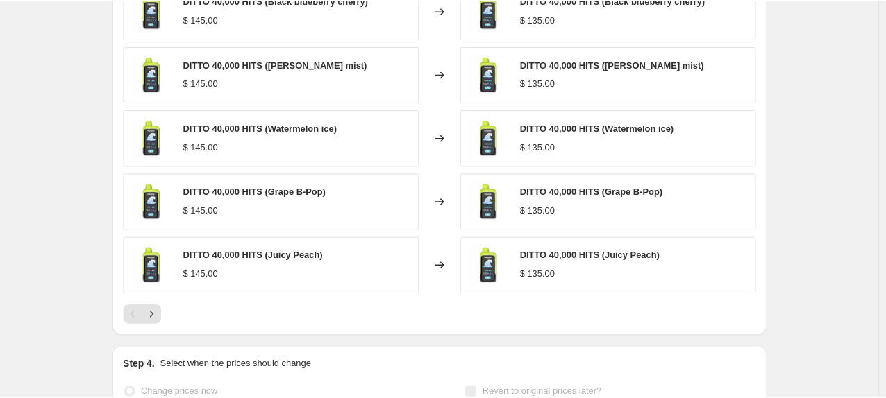
scroll to position [1077, 0]
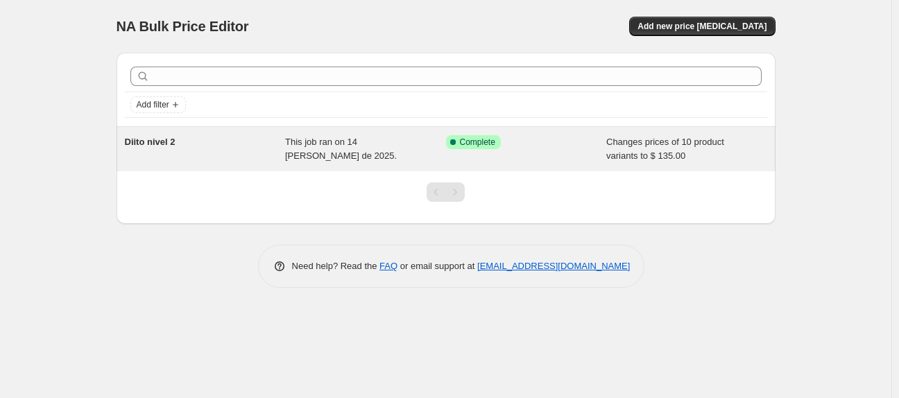
click at [149, 143] on span "Diito nivel 2" at bounding box center [150, 142] width 51 height 10
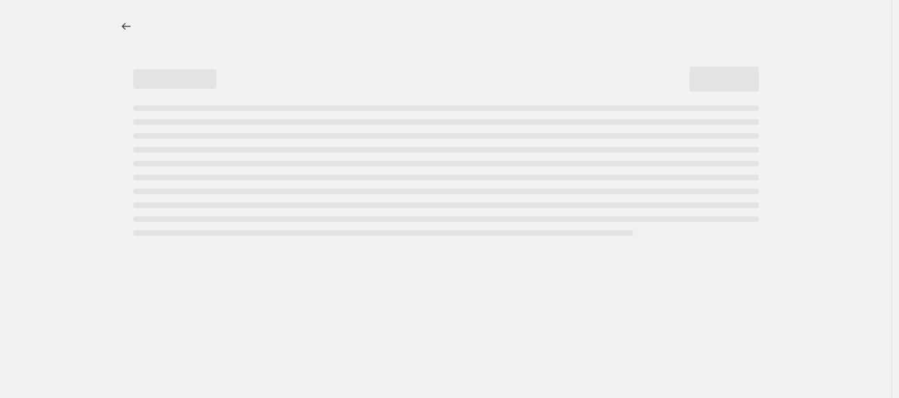
select select "remove"
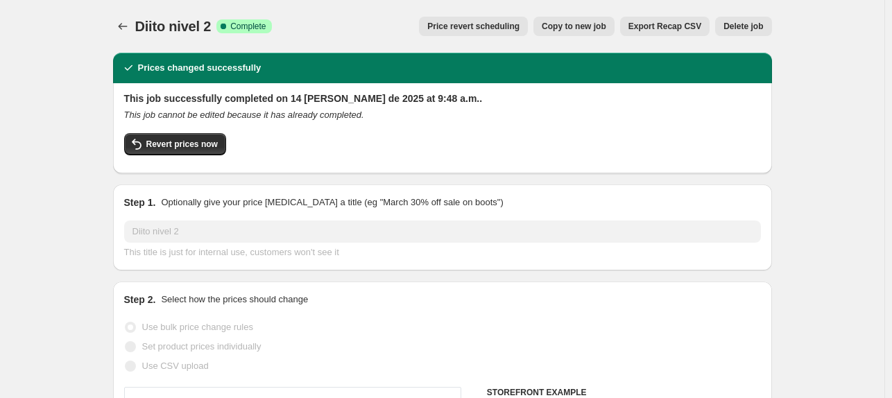
click at [509, 27] on span "Price revert scheduling" at bounding box center [473, 26] width 92 height 11
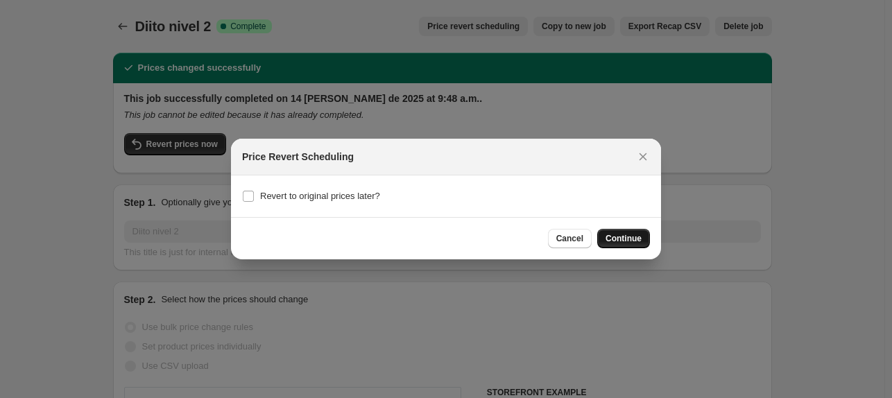
click at [613, 238] on span "Continue" at bounding box center [624, 238] width 36 height 11
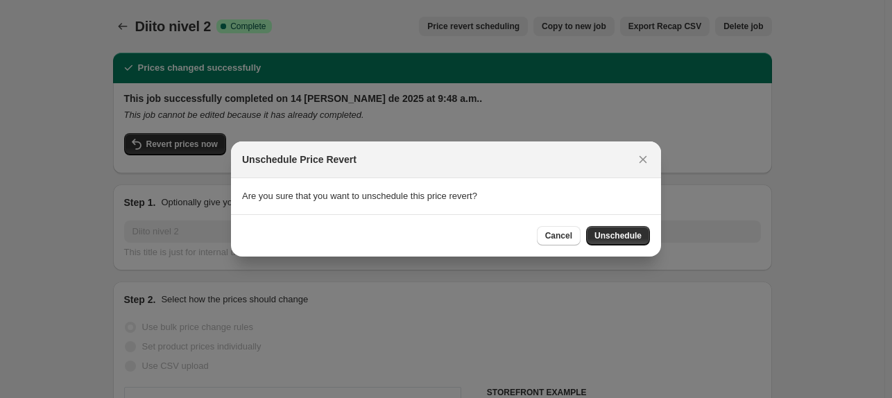
click at [613, 238] on span "Unschedule" at bounding box center [618, 235] width 47 height 11
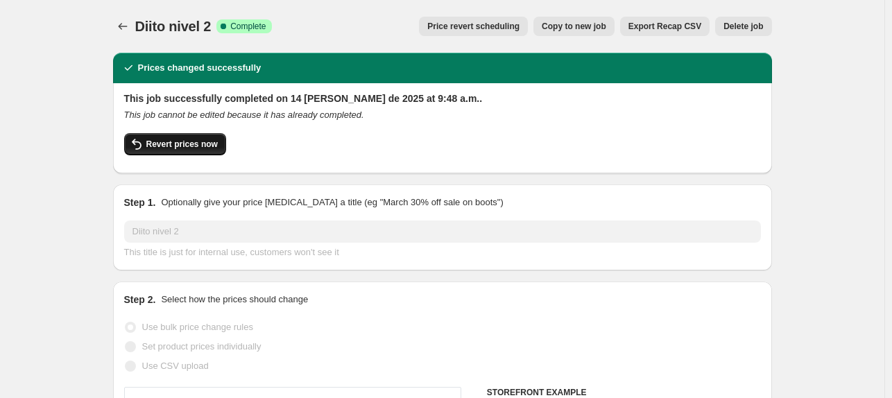
click at [196, 148] on span "Revert prices now" at bounding box center [181, 144] width 71 height 11
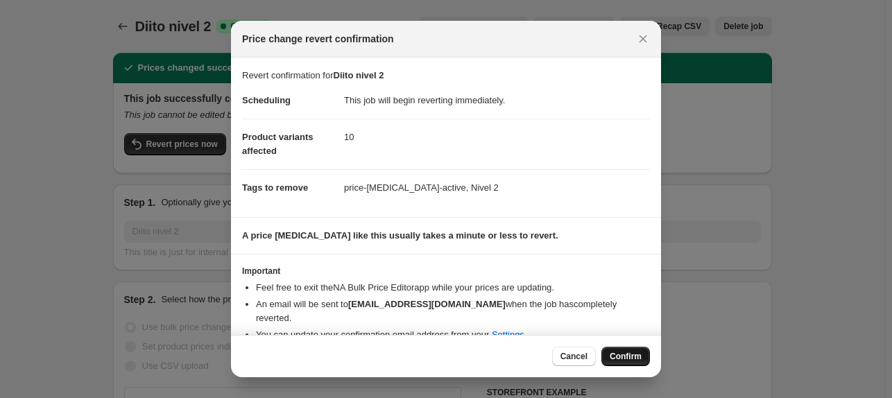
click at [624, 361] on span "Confirm" at bounding box center [626, 356] width 32 height 11
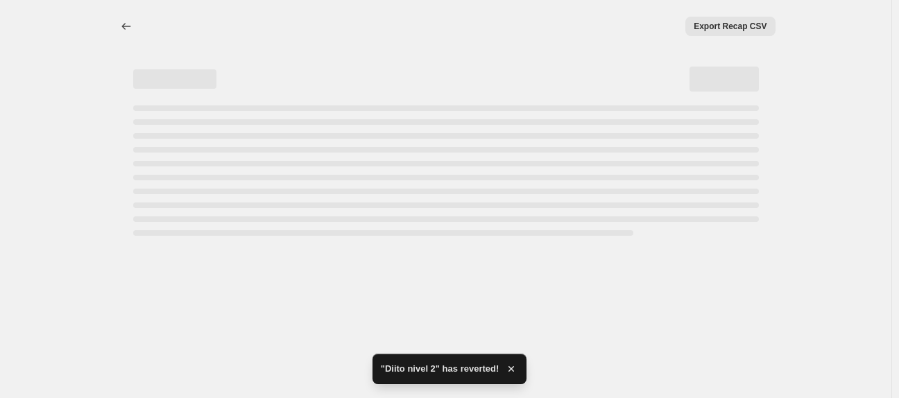
select select "remove"
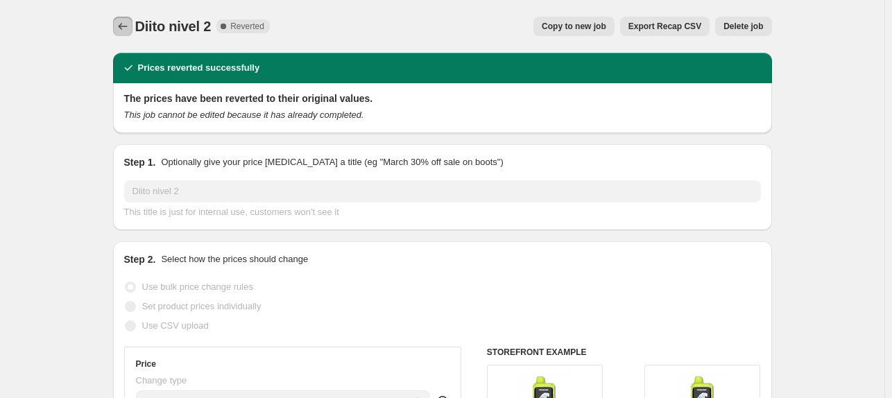
click at [130, 22] on icon "Price change jobs" at bounding box center [123, 26] width 14 height 14
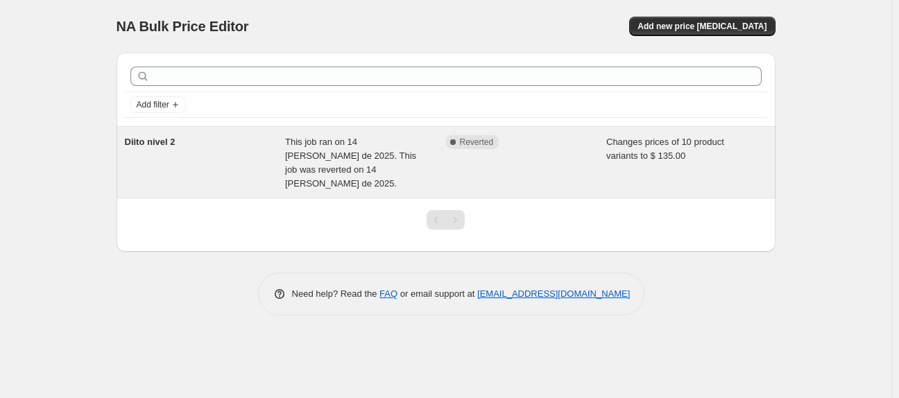
click at [172, 160] on div "Diito nivel 2" at bounding box center [205, 163] width 161 height 56
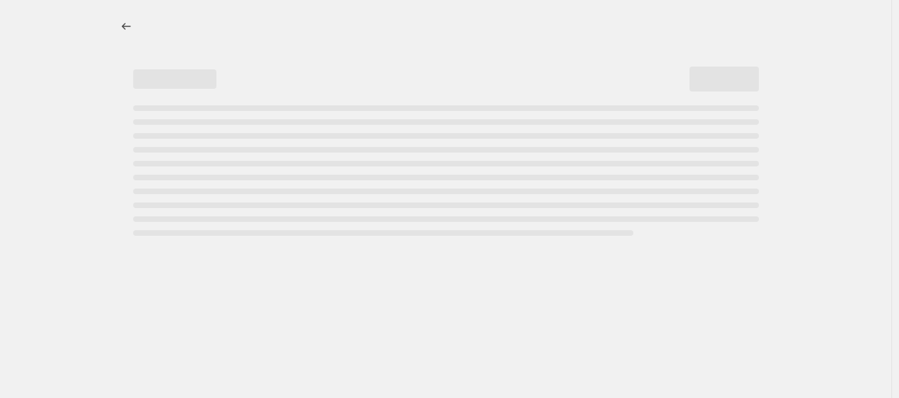
select select "remove"
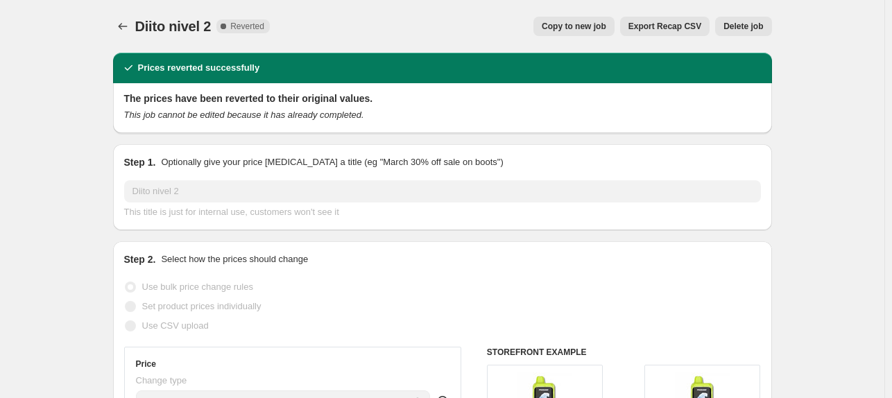
click at [731, 19] on button "Delete job" at bounding box center [743, 26] width 56 height 19
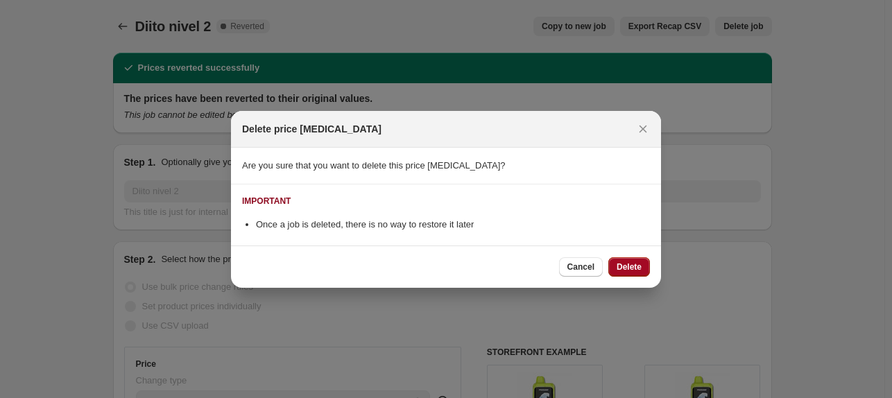
click at [626, 261] on button "Delete" at bounding box center [630, 266] width 42 height 19
